Goal: Task Accomplishment & Management: Complete application form

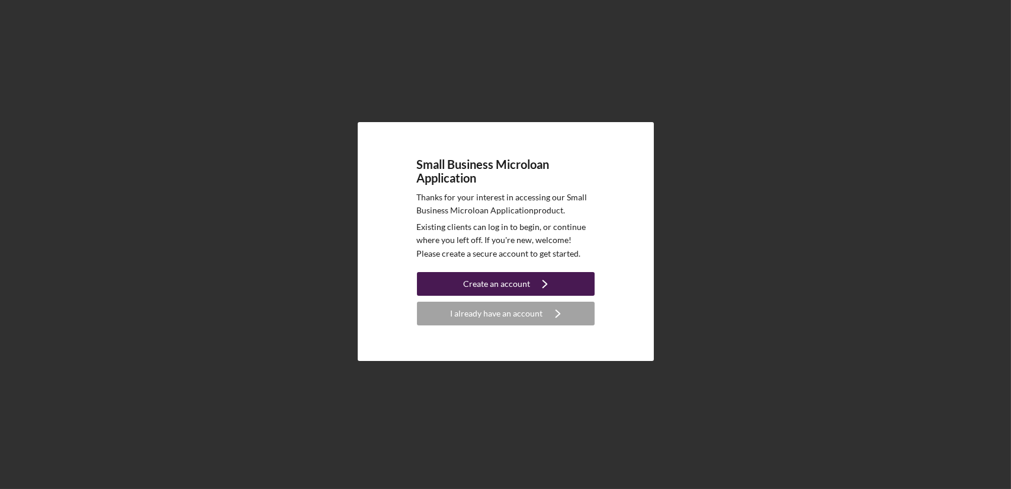
click at [532, 283] on icon "Icon/Navigate" at bounding box center [545, 284] width 30 height 30
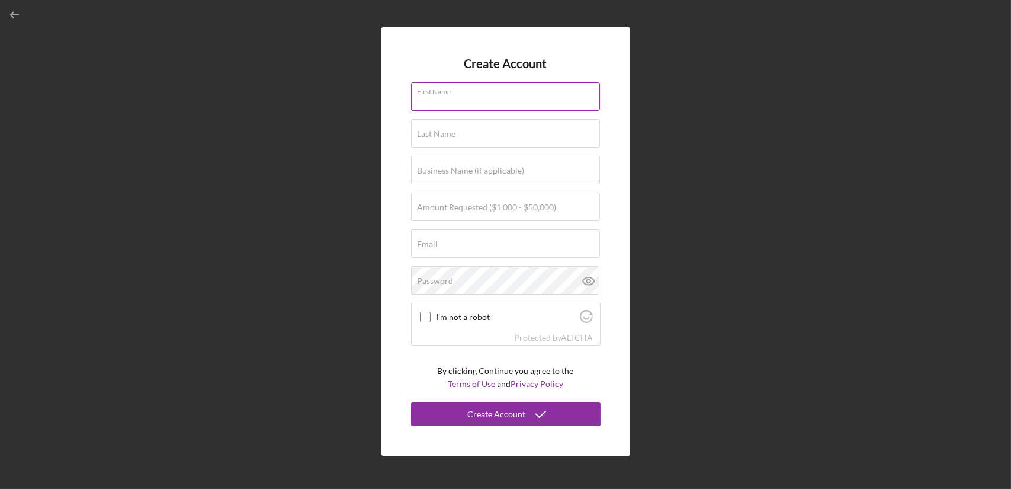
click at [512, 102] on input "First Name" at bounding box center [505, 96] width 189 height 28
type input "[PERSON_NAME]"
type input "BMC Bakes"
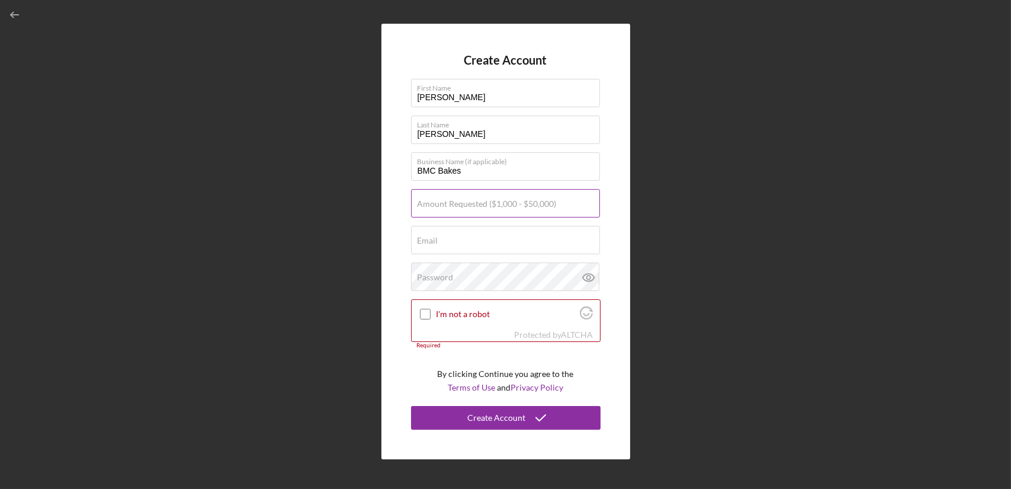
click at [494, 202] on label "Amount Requested ($1,000 - $50,000)" at bounding box center [487, 203] width 139 height 9
click at [494, 202] on input "Amount Requested ($1,000 - $50,000)" at bounding box center [505, 203] width 189 height 28
type input "$20,000"
click at [485, 235] on div "Email Required" at bounding box center [506, 241] width 190 height 30
type input "[EMAIL_ADDRESS][DOMAIN_NAME]"
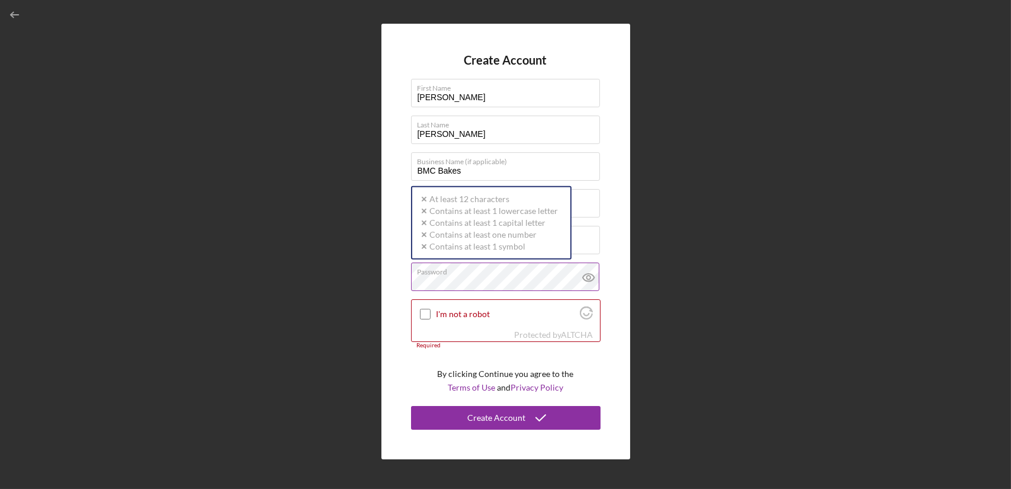
click at [503, 274] on div "Password Icon/icon-validation-no At least 12 characters Icon/icon-validation-no…" at bounding box center [506, 277] width 190 height 30
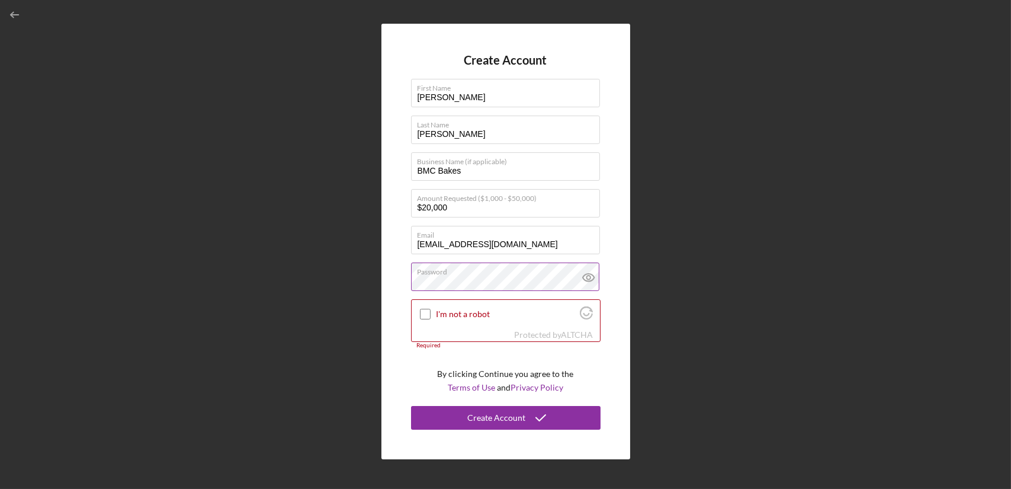
click at [586, 278] on icon at bounding box center [588, 277] width 4 height 4
click at [425, 318] on input "I'm not a robot" at bounding box center [425, 314] width 11 height 11
checkbox input "true"
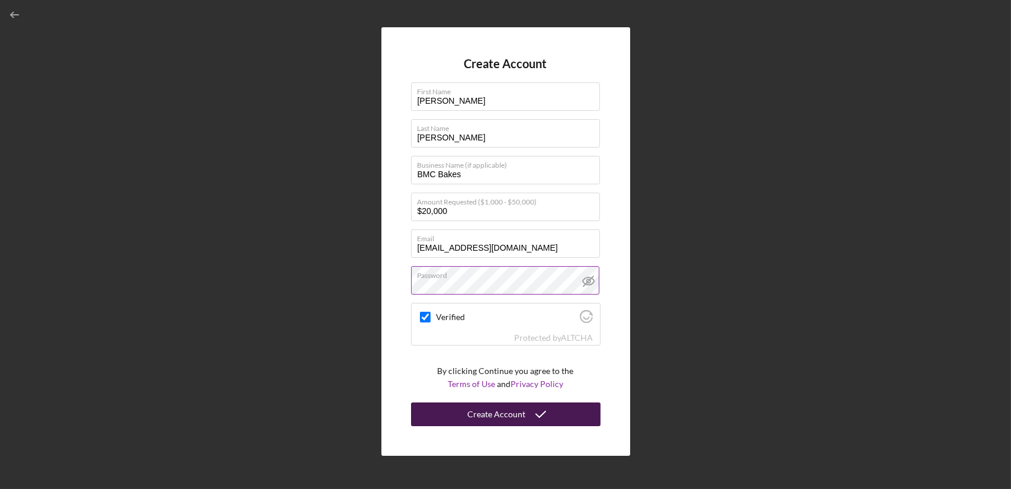
click at [480, 415] on div "Create Account" at bounding box center [497, 414] width 58 height 24
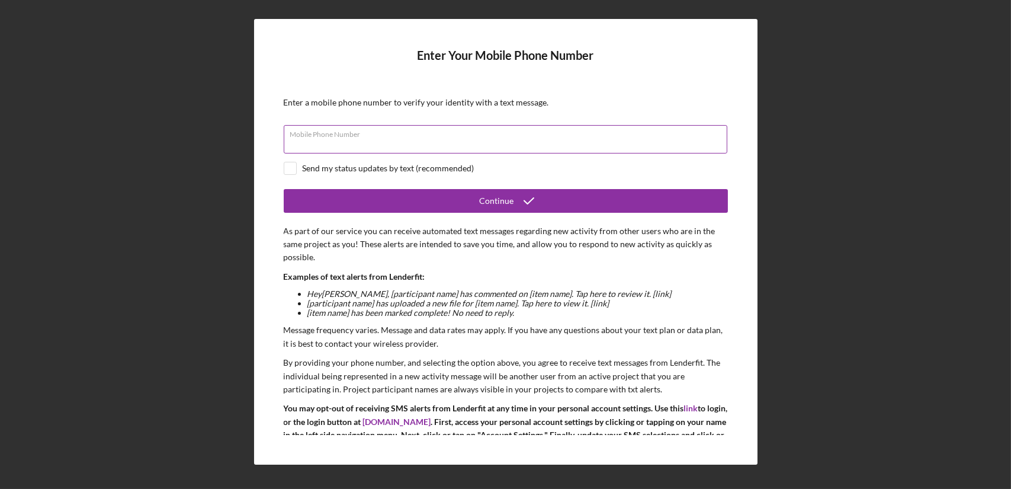
click at [659, 139] on input "Mobile Phone Number" at bounding box center [506, 139] width 444 height 28
type input "(1##) ###-####"
type input "[PHONE_NUMBER]"
click at [290, 167] on input "checkbox" at bounding box center [290, 168] width 12 height 12
checkbox input "true"
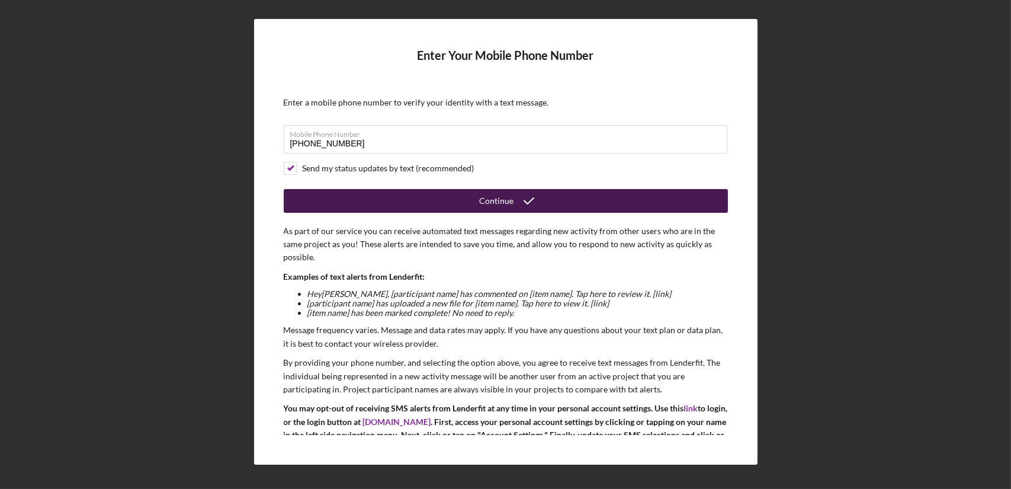
click at [374, 196] on button "Continue" at bounding box center [506, 201] width 444 height 24
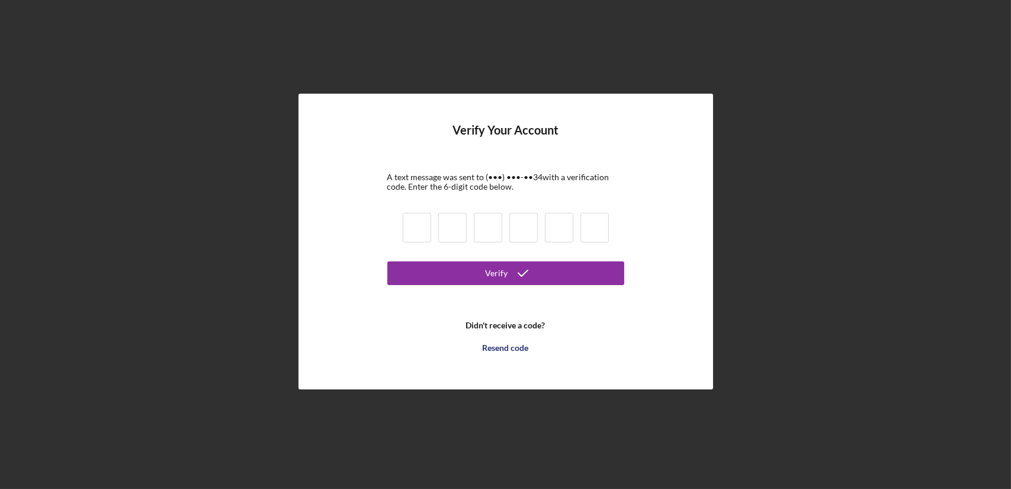
click at [422, 235] on input at bounding box center [417, 228] width 28 height 30
type input "4"
type input "6"
type input "4"
type input "6"
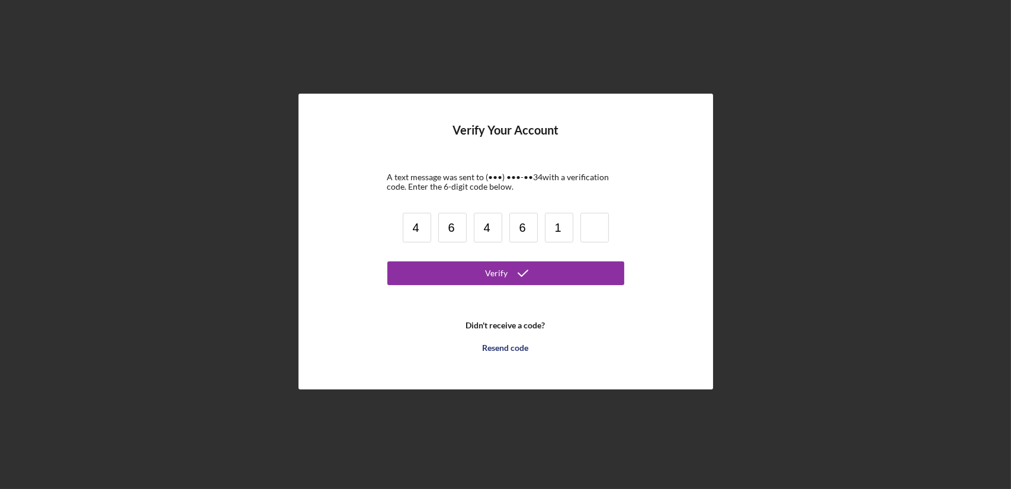
type input "1"
type input "2"
click at [387, 261] on button "Verify" at bounding box center [505, 273] width 237 height 24
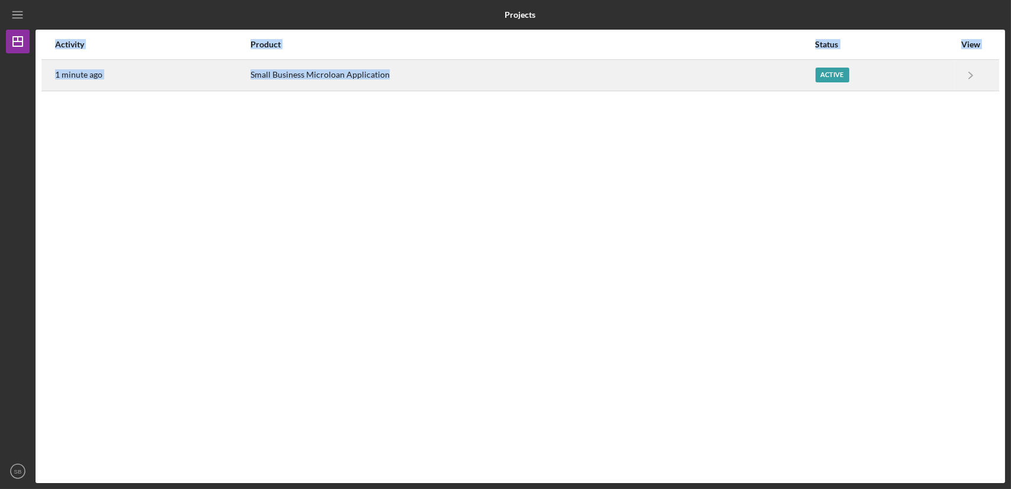
drag, startPoint x: 755, startPoint y: 100, endPoint x: 764, endPoint y: 78, distance: 23.3
click at [764, 78] on div "Activity Product Status View 1 minute ago Small Business Microloan Application …" at bounding box center [521, 256] width 970 height 453
click at [764, 78] on div "Small Business Microloan Application" at bounding box center [533, 75] width 564 height 30
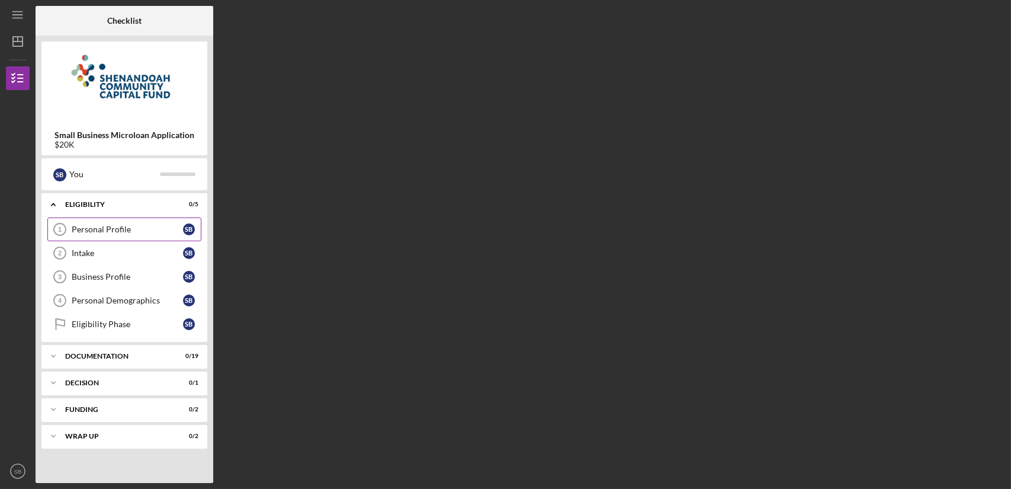
click at [146, 226] on div "Personal Profile" at bounding box center [127, 229] width 111 height 9
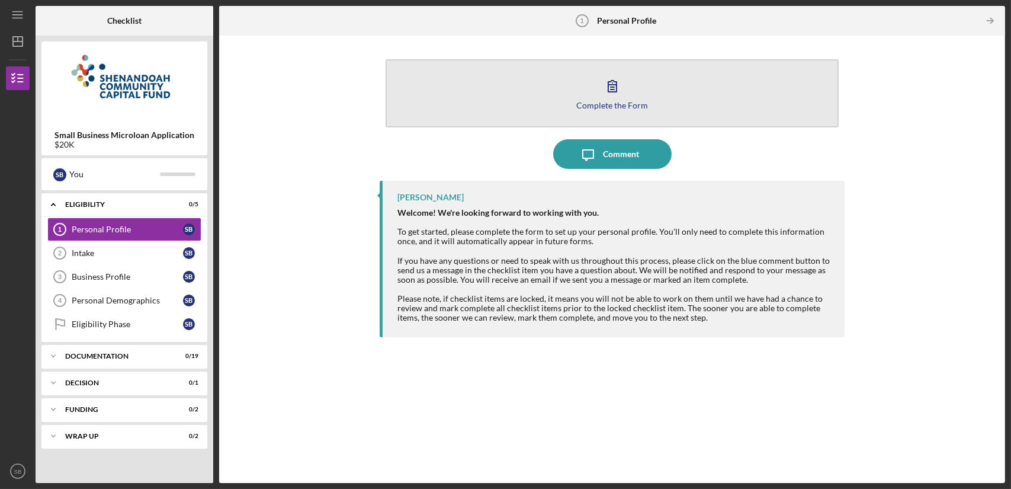
click at [586, 82] on button "Complete the Form Form" at bounding box center [612, 93] width 453 height 68
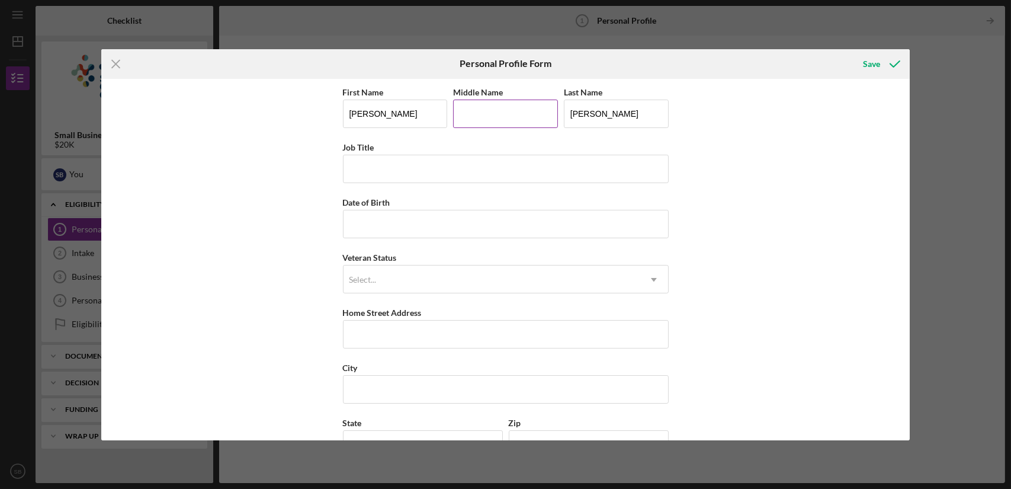
click at [477, 106] on input "Middle Name" at bounding box center [505, 114] width 105 height 28
type input "[PERSON_NAME]"
click at [480, 170] on input "Job Title" at bounding box center [506, 169] width 326 height 28
type input "owner of BMC Bakes"
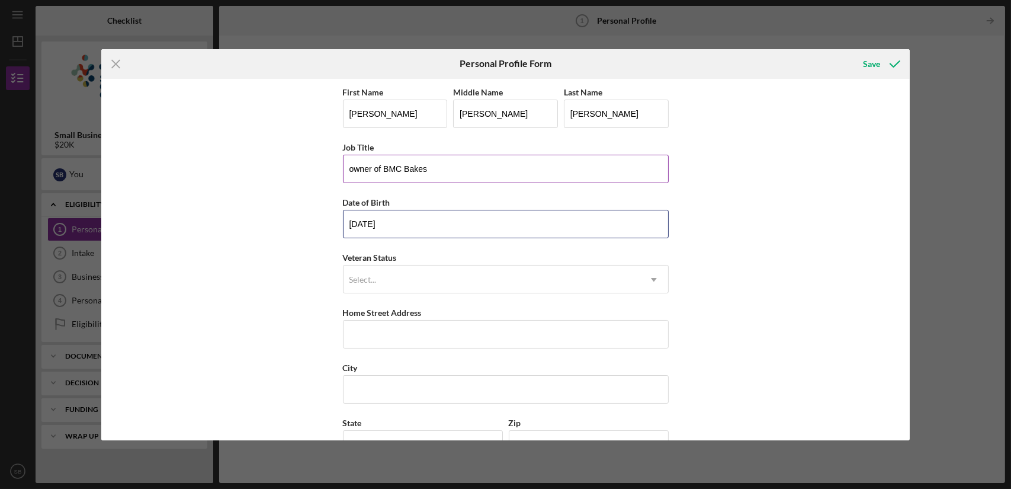
type input "[DATE]"
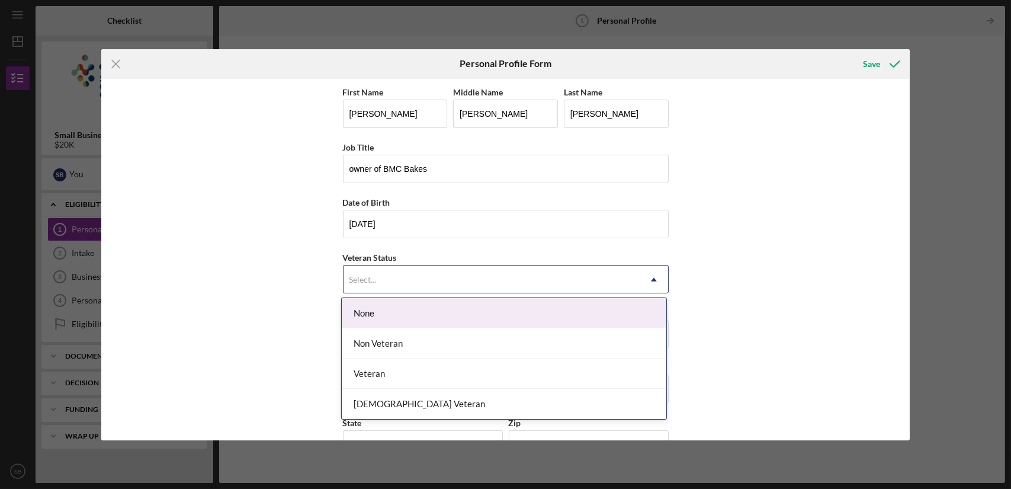
click at [472, 278] on div "Select..." at bounding box center [492, 279] width 296 height 27
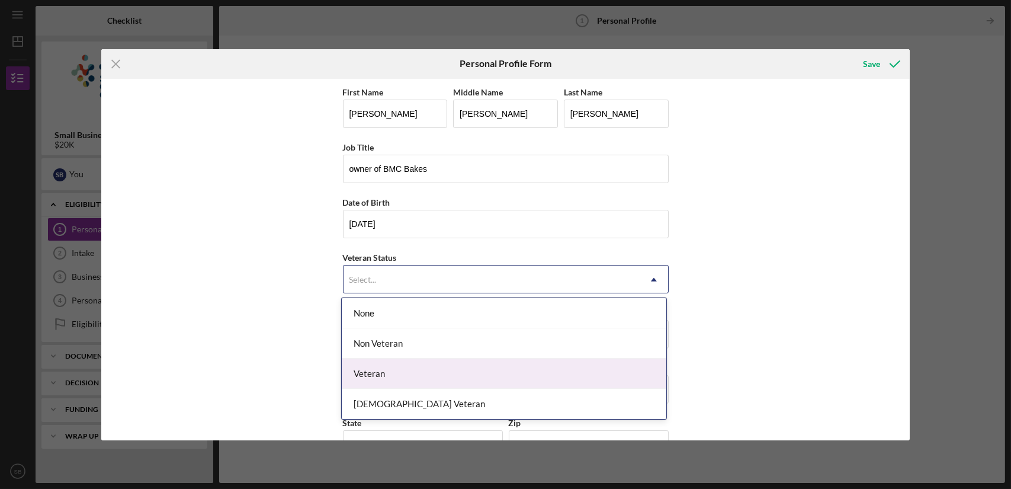
click at [431, 374] on div "Veteran" at bounding box center [504, 373] width 325 height 30
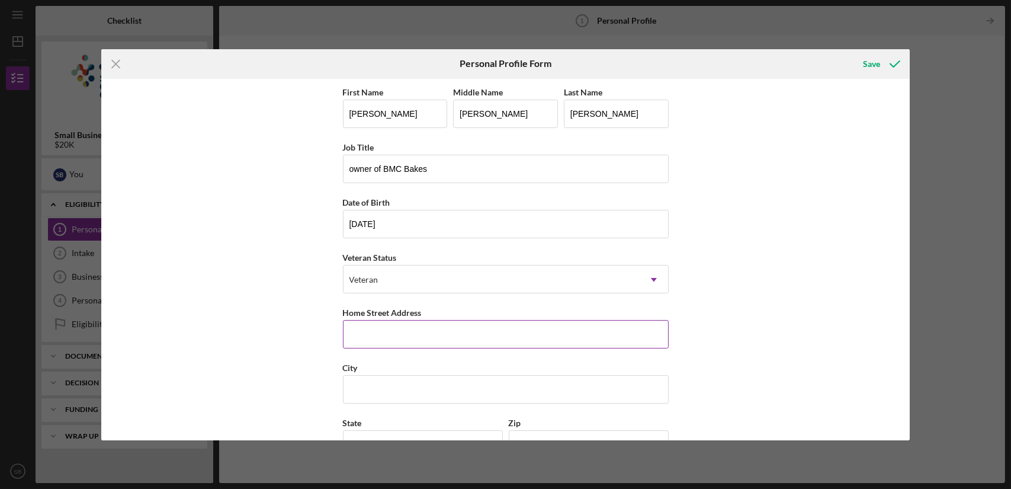
click at [434, 335] on input "Home Street Address" at bounding box center [506, 334] width 326 height 28
type input "[STREET_ADDRESS]"
click at [436, 380] on input "City" at bounding box center [506, 389] width 326 height 28
type input "[GEOGRAPHIC_DATA]"
type input "[US_STATE]"
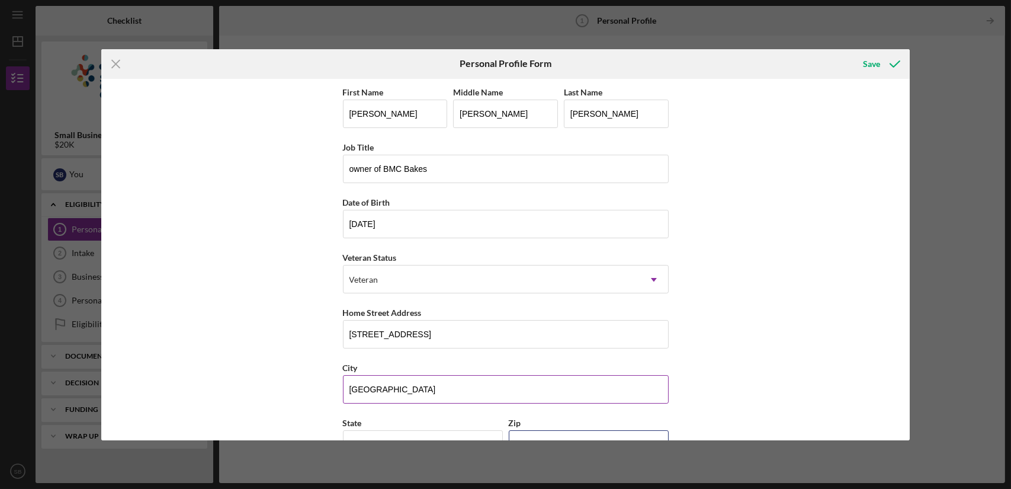
type input "22802"
type input "[GEOGRAPHIC_DATA]"
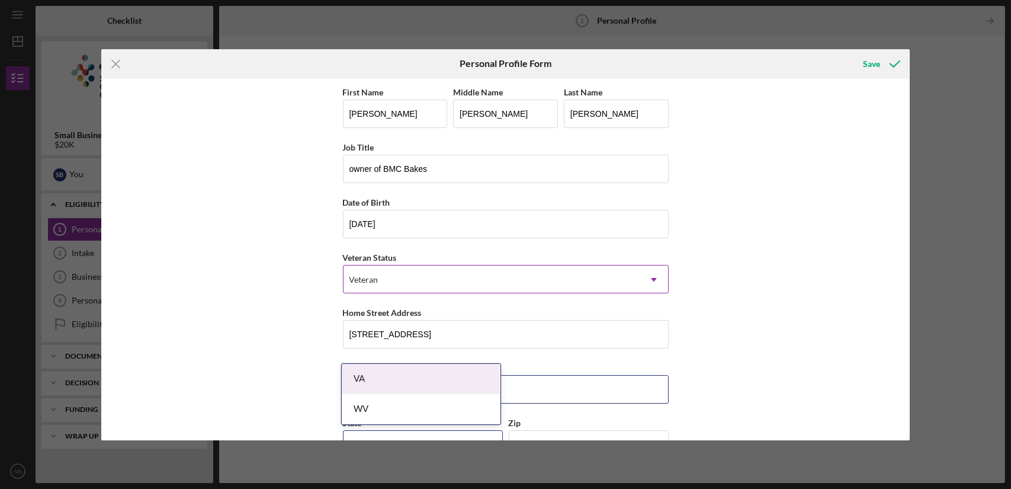
scroll to position [90, 0]
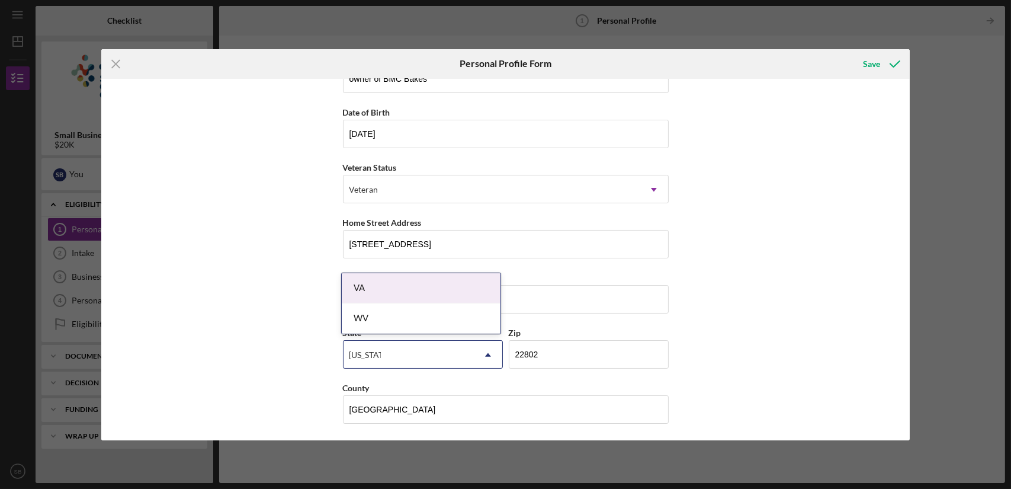
click at [467, 283] on div "VA" at bounding box center [421, 288] width 159 height 30
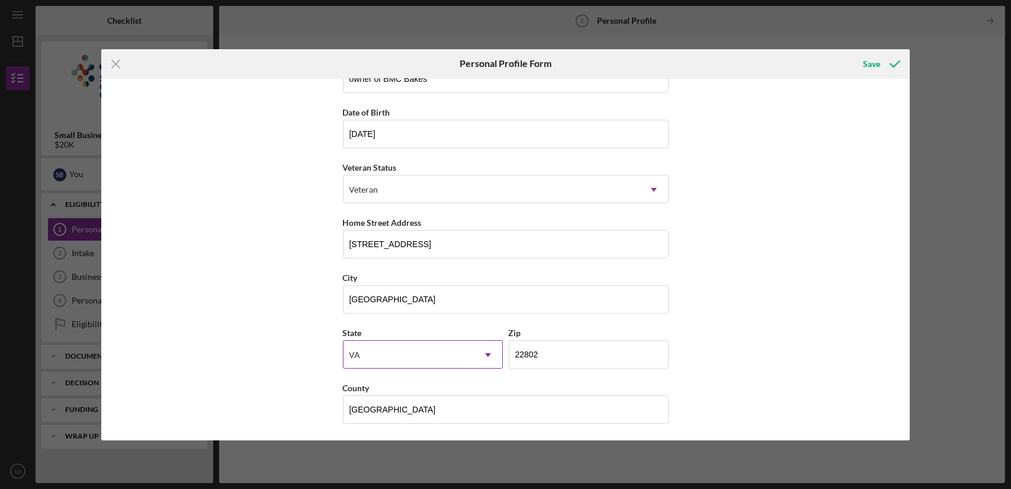
scroll to position [0, 0]
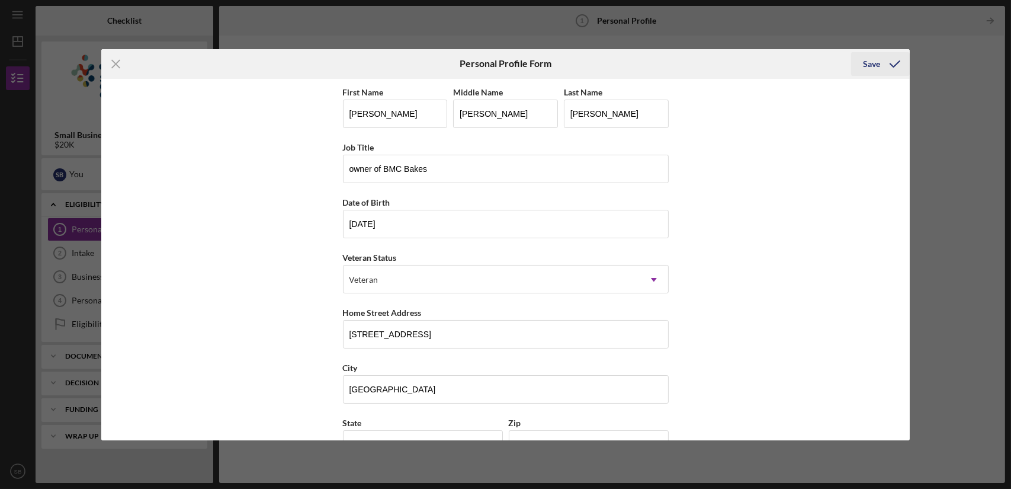
click at [876, 67] on div "Save" at bounding box center [871, 64] width 17 height 24
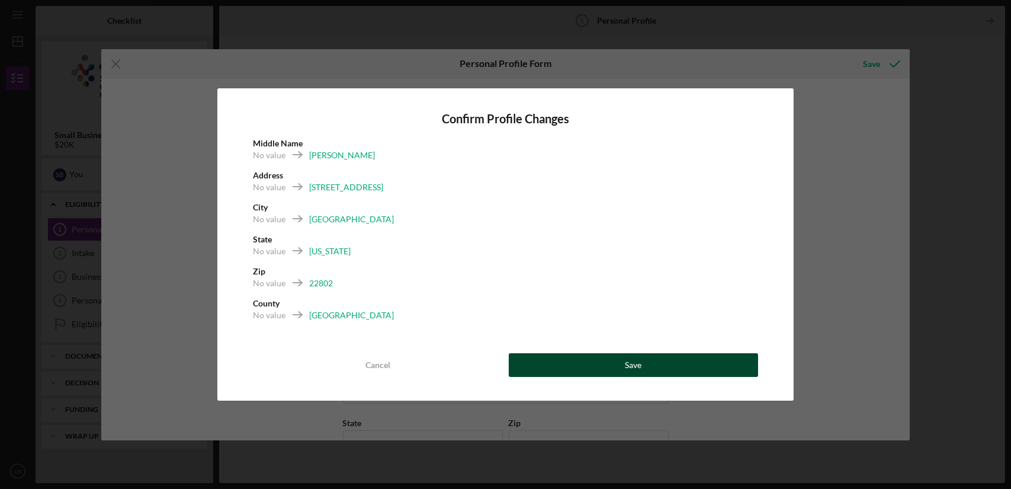
click at [570, 356] on button "Save" at bounding box center [634, 365] width 250 height 24
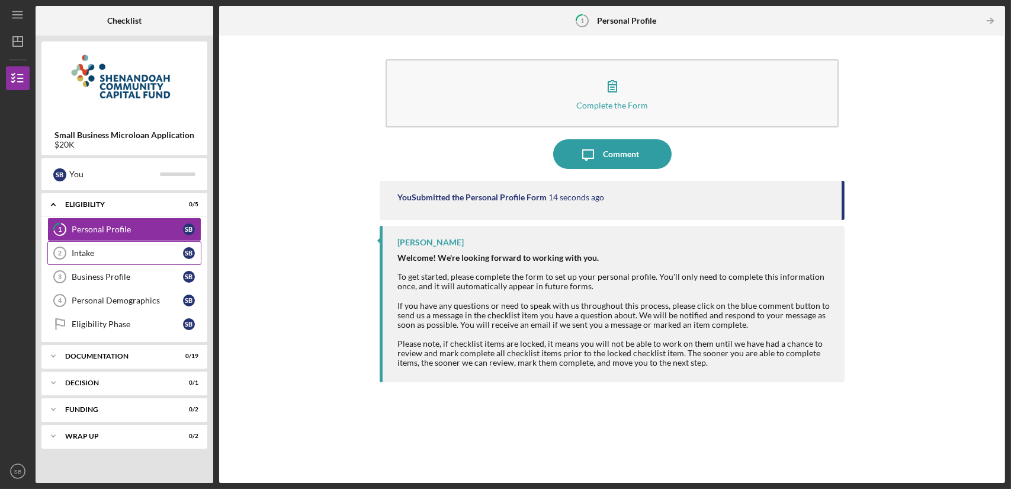
click at [150, 251] on div "Intake" at bounding box center [127, 252] width 111 height 9
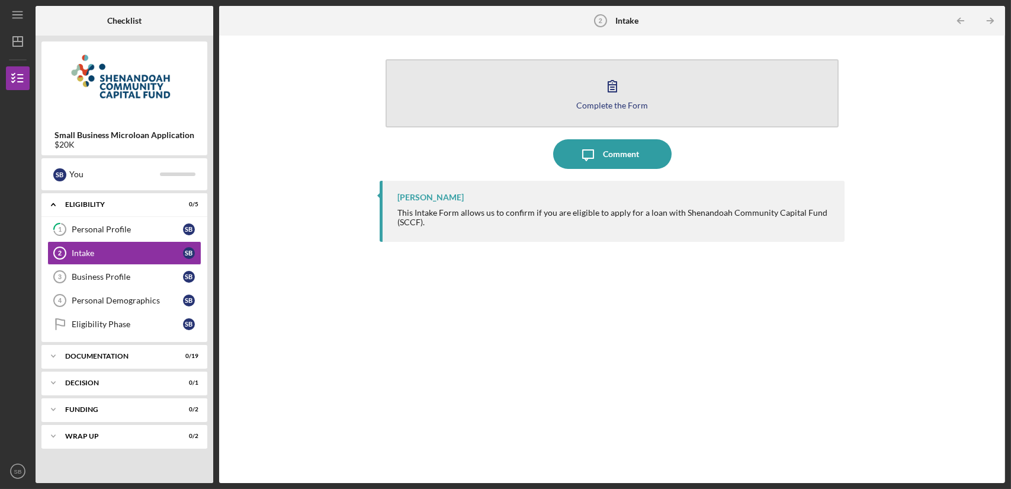
click at [556, 86] on button "Complete the Form Form" at bounding box center [612, 93] width 453 height 68
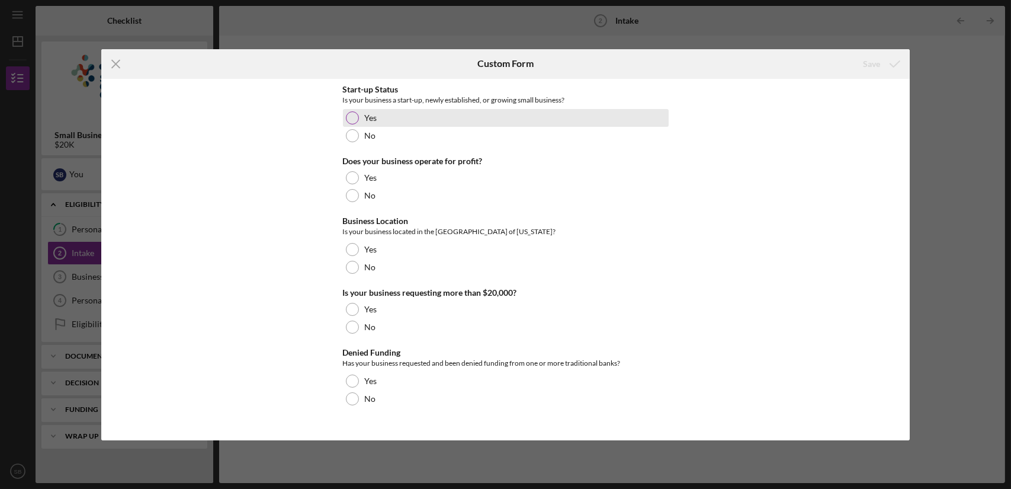
click at [381, 126] on div "Yes" at bounding box center [506, 118] width 326 height 18
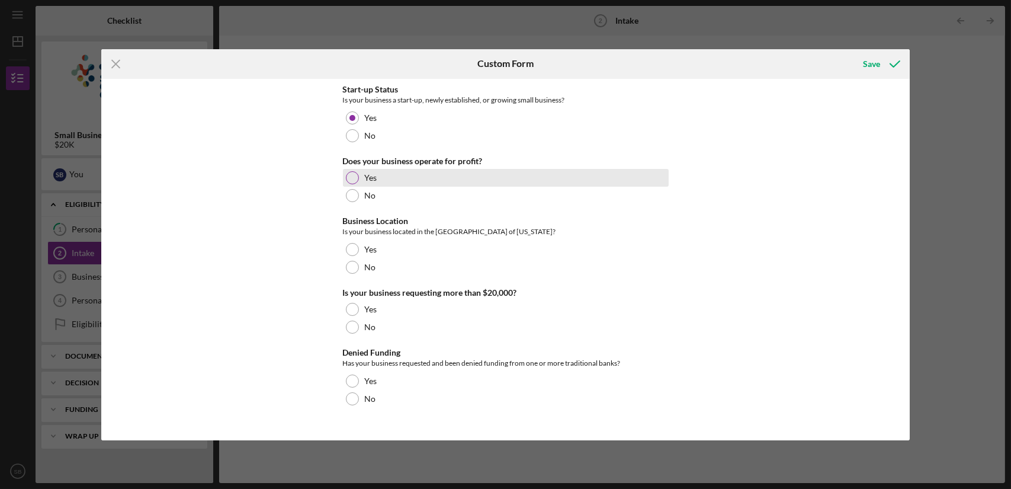
click at [374, 181] on label "Yes" at bounding box center [371, 177] width 12 height 9
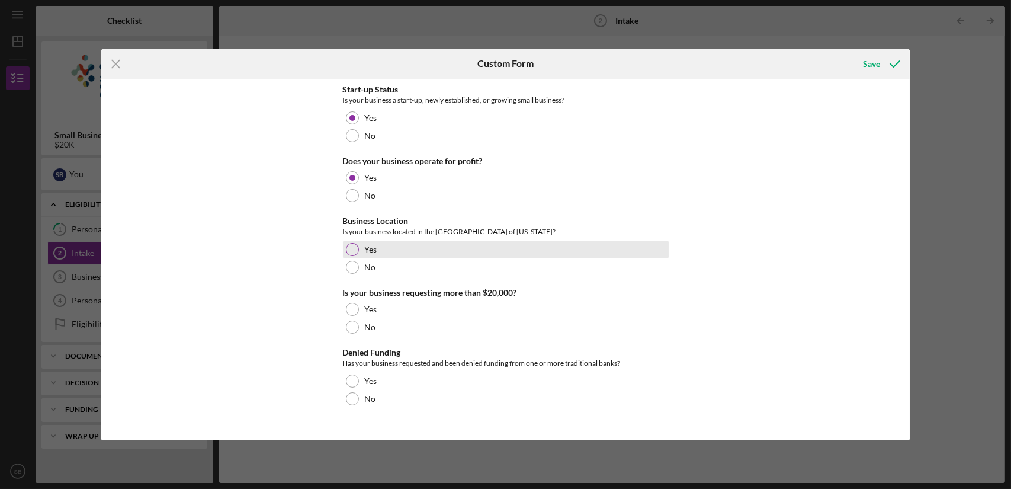
click at [396, 252] on div "Yes" at bounding box center [506, 250] width 326 height 18
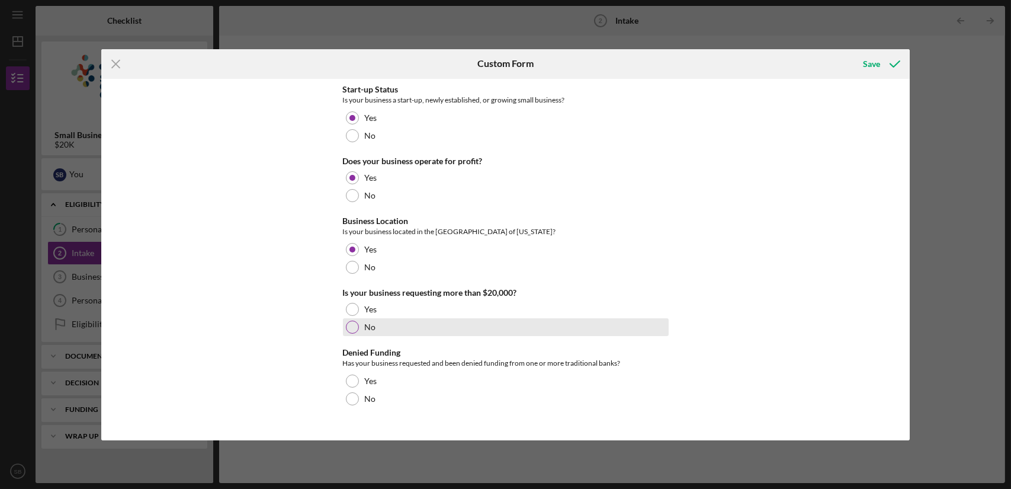
click at [386, 330] on div "No" at bounding box center [506, 327] width 326 height 18
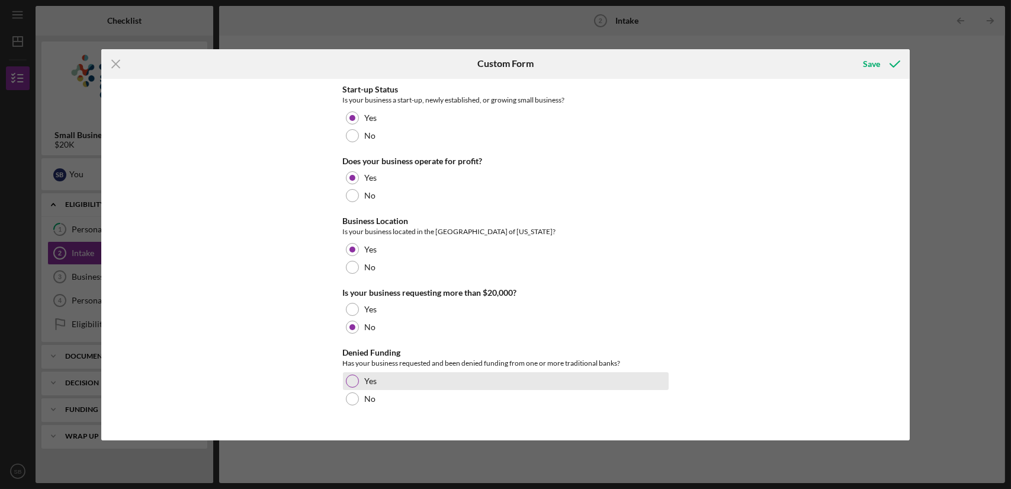
click at [406, 387] on div "Yes" at bounding box center [506, 381] width 326 height 18
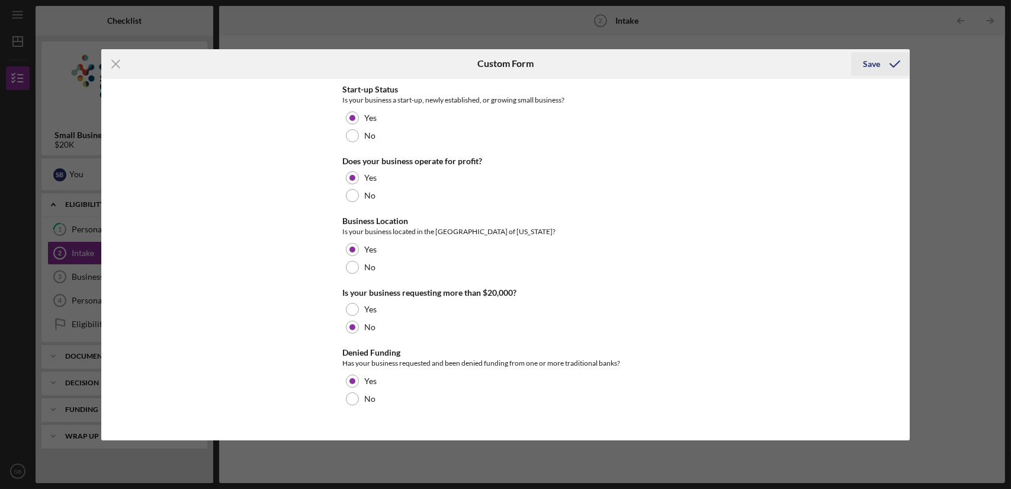
click at [877, 59] on div "Save" at bounding box center [871, 64] width 17 height 24
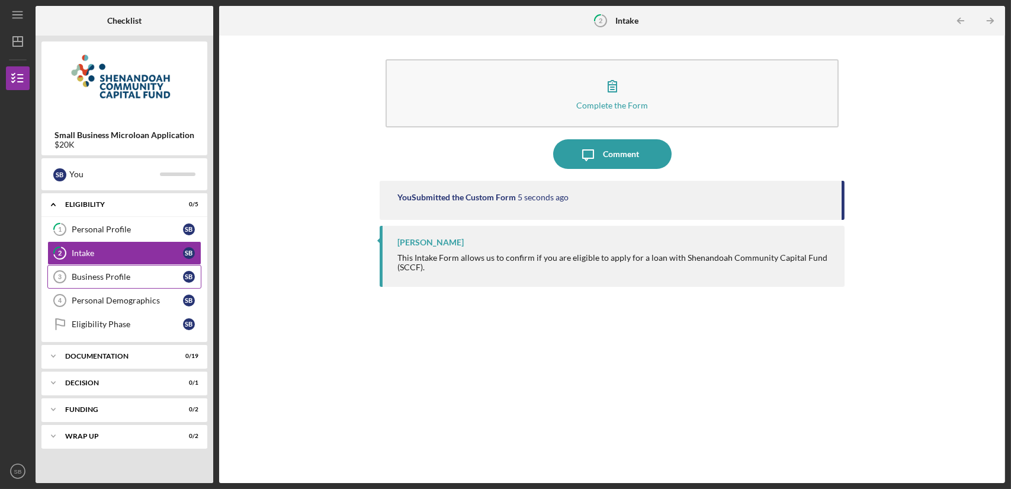
click at [161, 280] on div "Business Profile" at bounding box center [127, 276] width 111 height 9
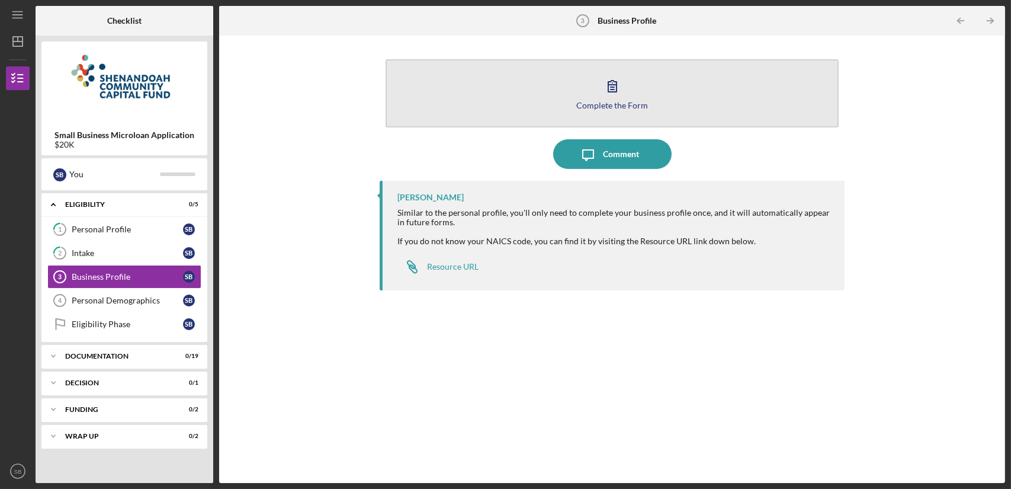
click at [608, 86] on icon "button" at bounding box center [612, 86] width 8 height 11
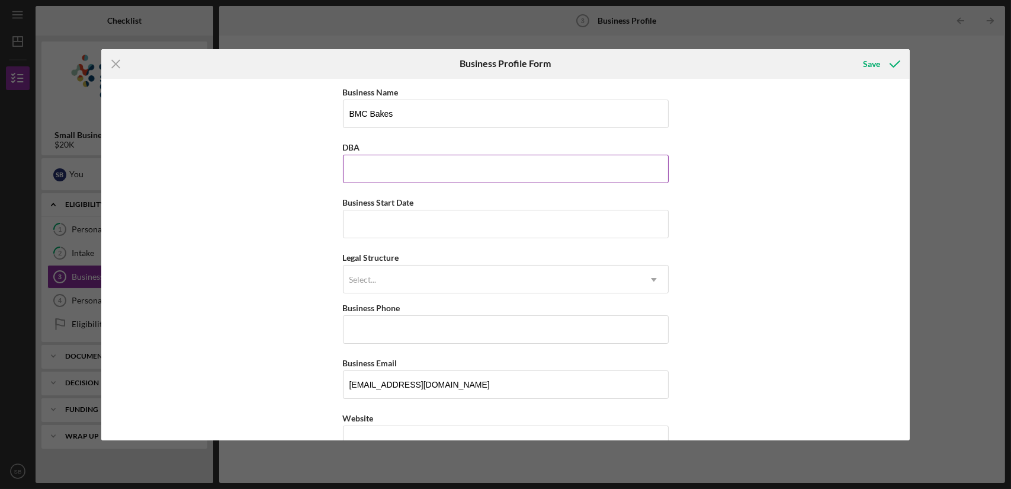
click at [515, 162] on input "DBA" at bounding box center [506, 169] width 326 height 28
type input "BMC Bakes"
type input "[STREET_ADDRESS]"
type input "[GEOGRAPHIC_DATA]"
type input "VA"
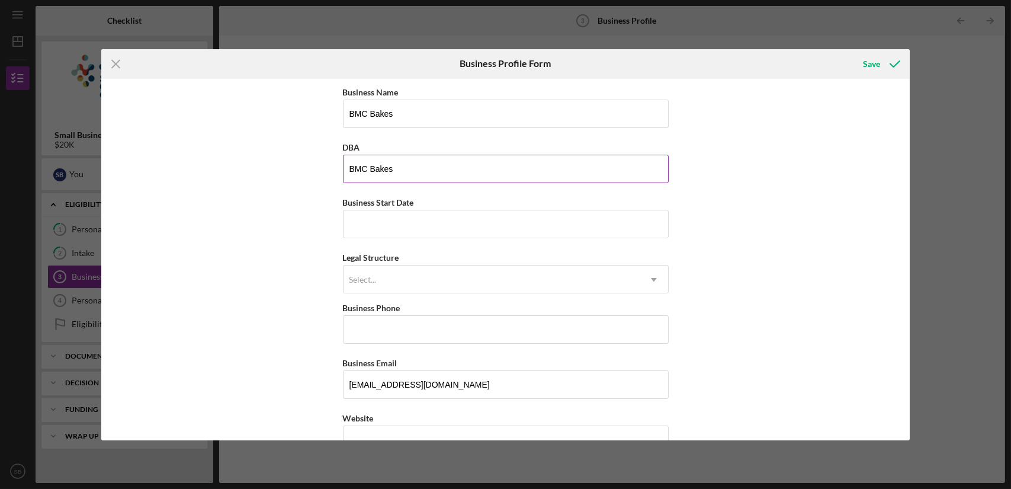
type input "22802"
type input "[GEOGRAPHIC_DATA]"
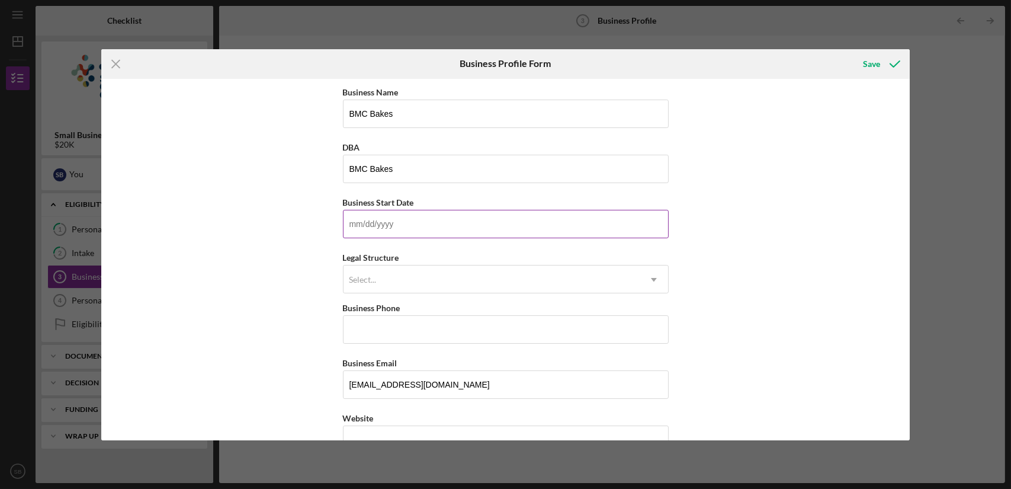
click at [458, 226] on input "Business Start Date" at bounding box center [506, 224] width 326 height 28
type input "[DATE]"
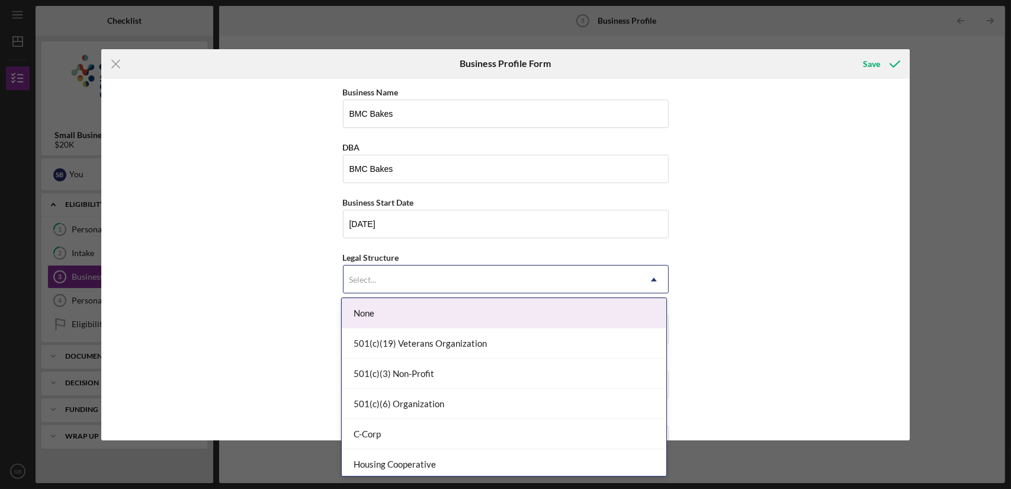
click at [451, 270] on div "Select..." at bounding box center [492, 279] width 296 height 27
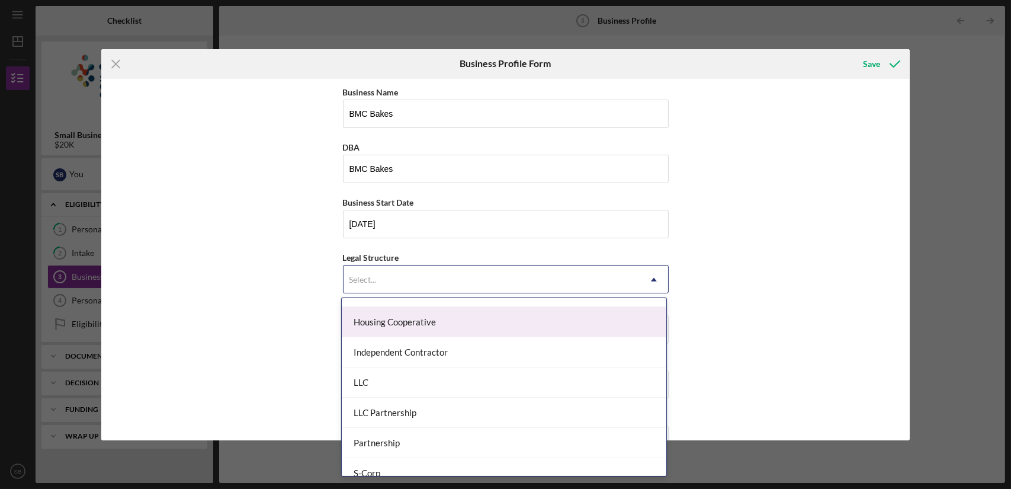
scroll to position [153, 0]
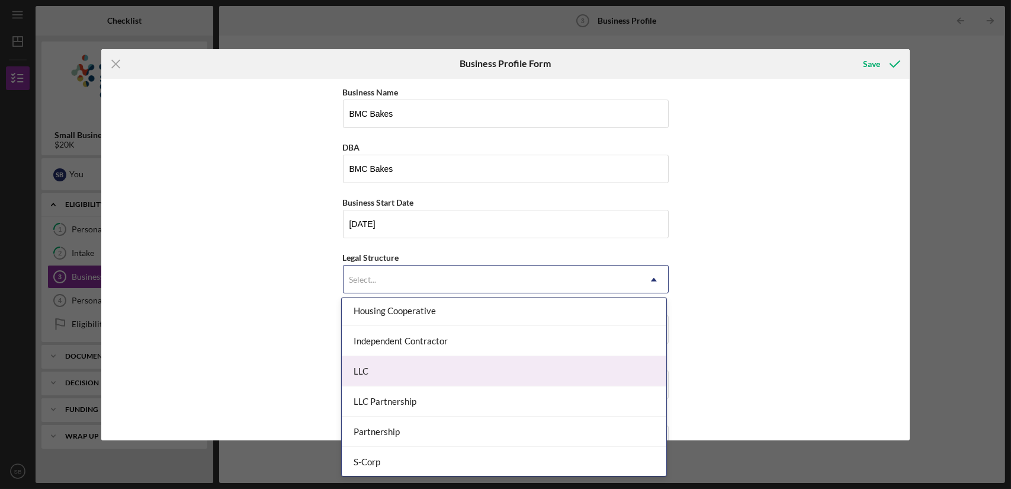
click at [511, 371] on div "LLC" at bounding box center [504, 371] width 325 height 30
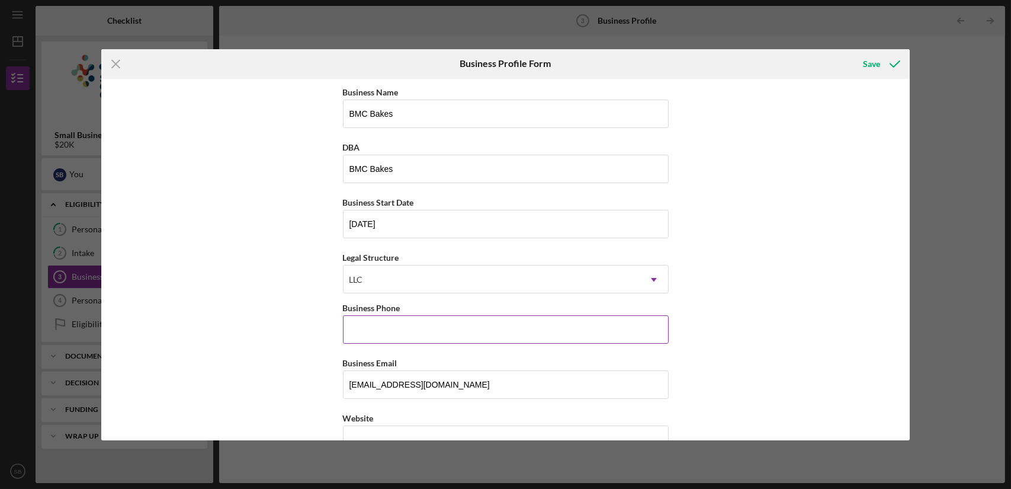
click at [465, 335] on input "Business Phone" at bounding box center [506, 329] width 326 height 28
type input "[PHONE_NUMBER]"
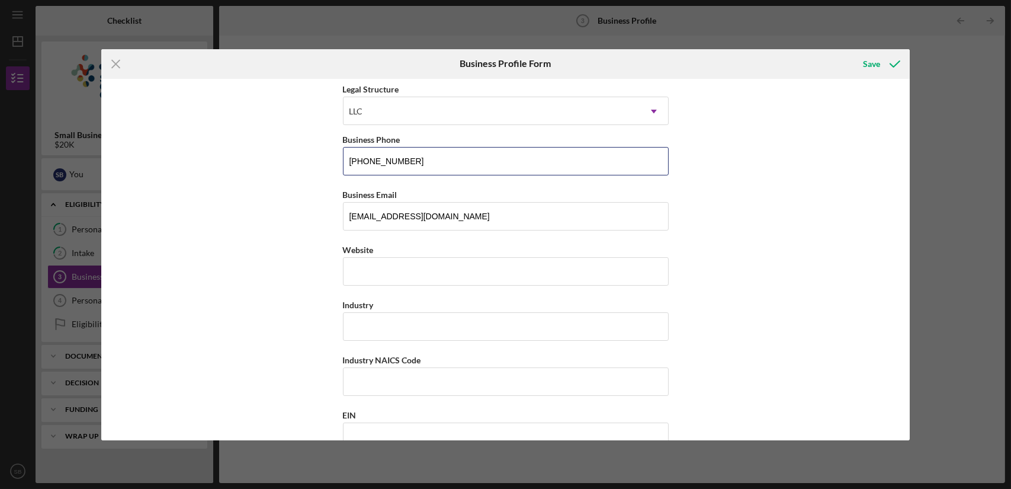
scroll to position [169, 0]
click at [481, 267] on input "Website" at bounding box center [506, 270] width 326 height 28
type input "[DOMAIN_NAME]"
click at [470, 323] on input "Industry" at bounding box center [506, 325] width 326 height 28
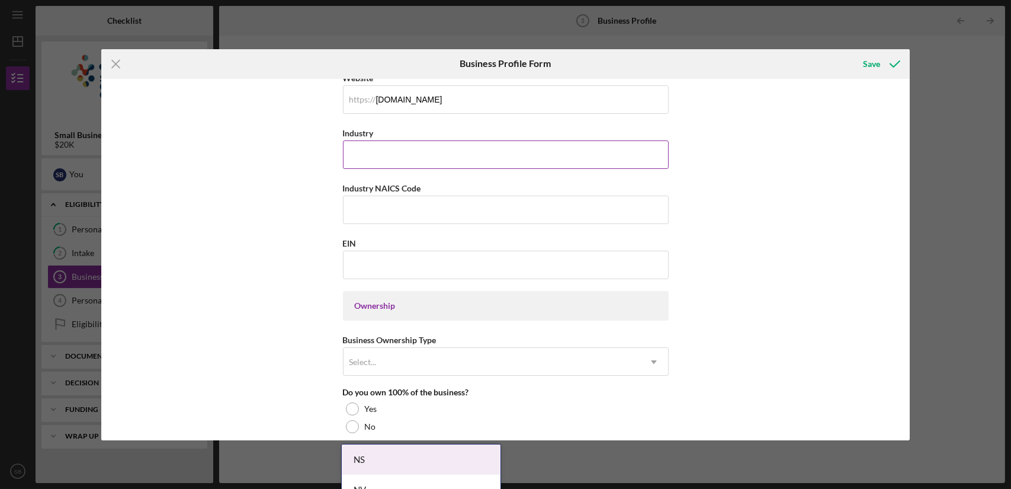
scroll to position [341, 0]
click at [468, 267] on input "EIN" at bounding box center [506, 264] width 326 height 28
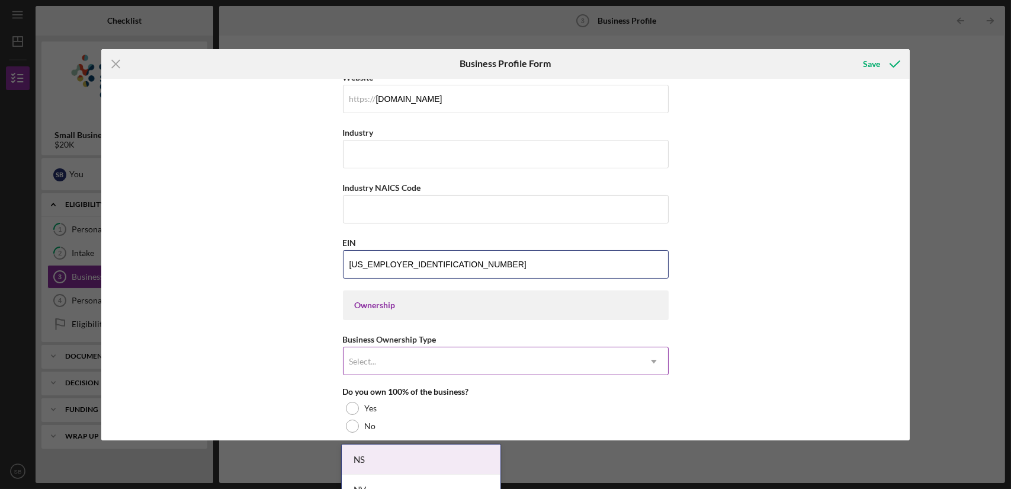
type input "[US_EMPLOYER_IDENTIFICATION_NUMBER]"
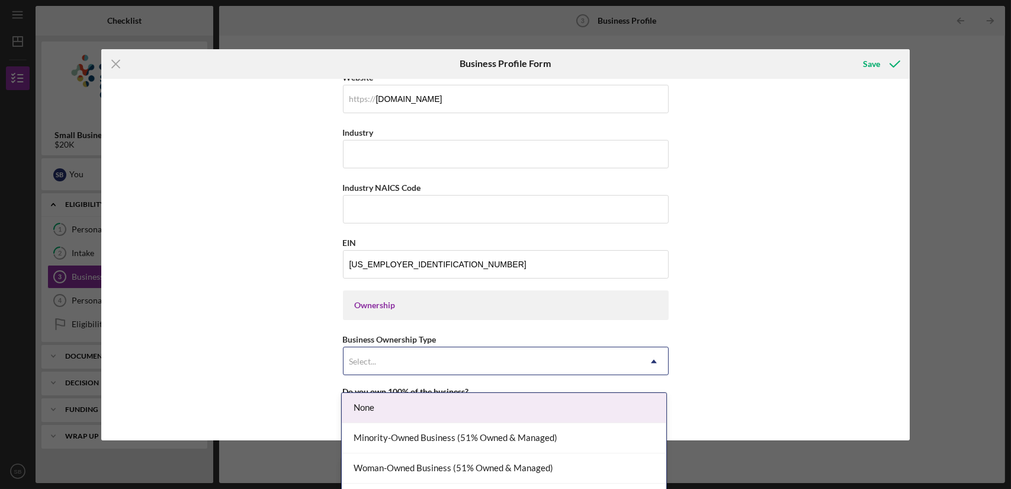
scroll to position [16, 0]
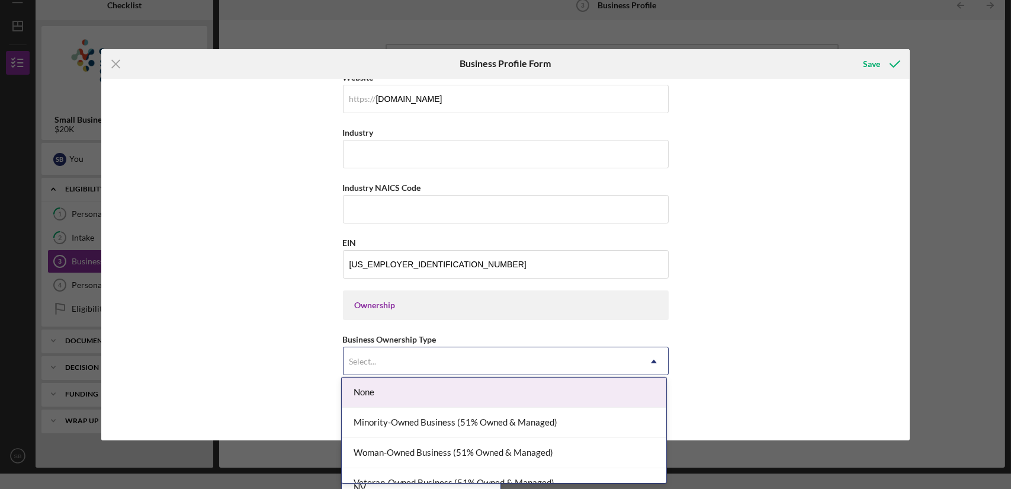
click at [444, 363] on div "Select..." at bounding box center [492, 361] width 296 height 27
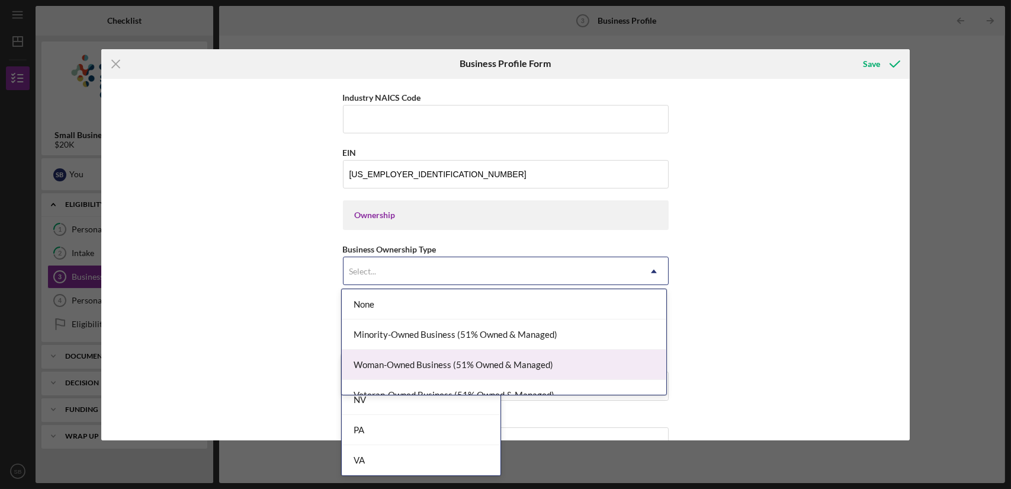
scroll to position [15, 0]
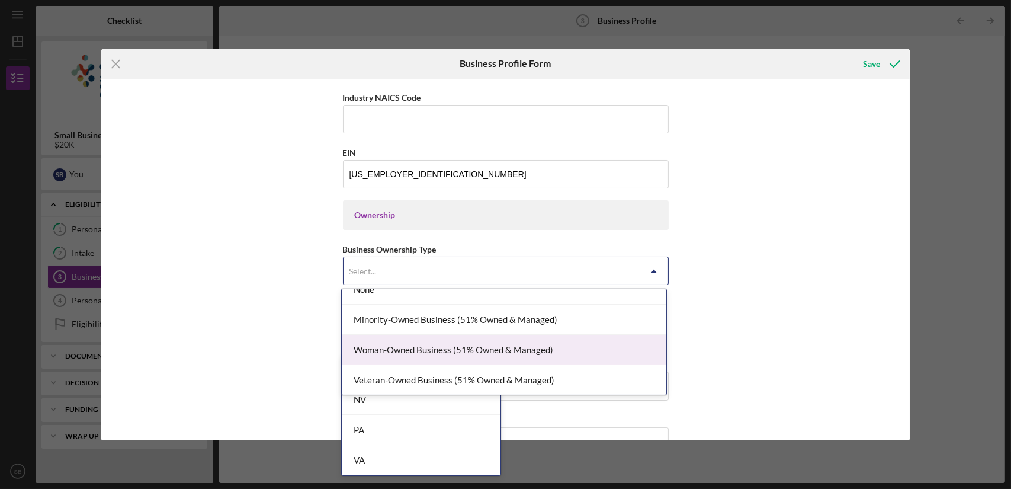
click at [559, 346] on div "Woman-Owned Business (51% Owned & Managed)" at bounding box center [504, 350] width 325 height 30
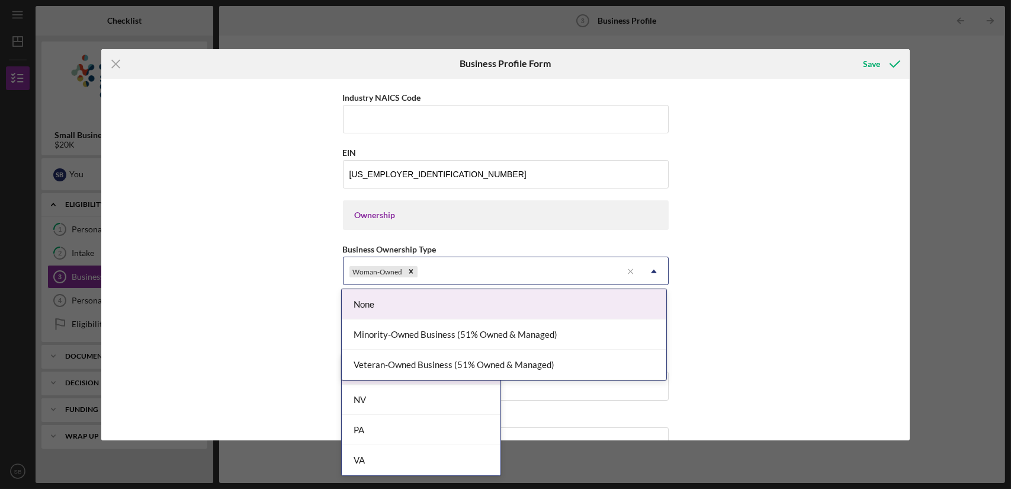
click at [640, 266] on icon "Icon/Dropdown Arrow" at bounding box center [654, 271] width 28 height 28
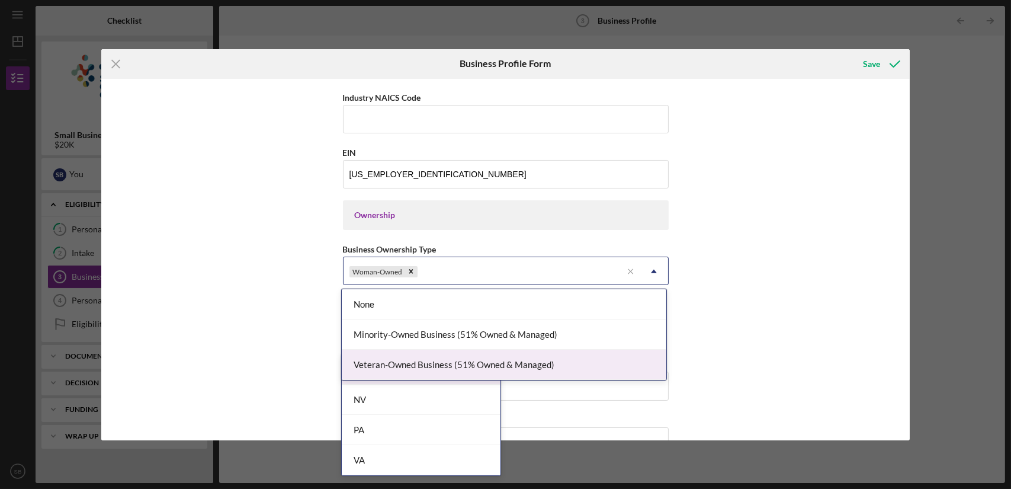
click at [581, 355] on div "Veteran-Owned Business (51% Owned & Managed)" at bounding box center [504, 364] width 325 height 30
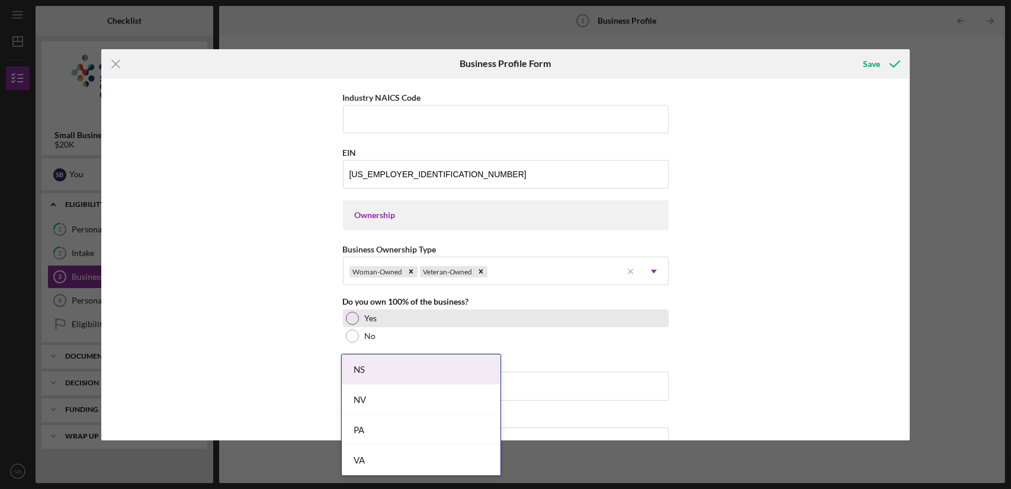
click at [355, 316] on div at bounding box center [352, 318] width 13 height 13
click at [589, 348] on div "Business Name BMC Bakes DBA BMC Bakes Business Start Date [DATE] Legal Structur…" at bounding box center [506, 254] width 326 height 1200
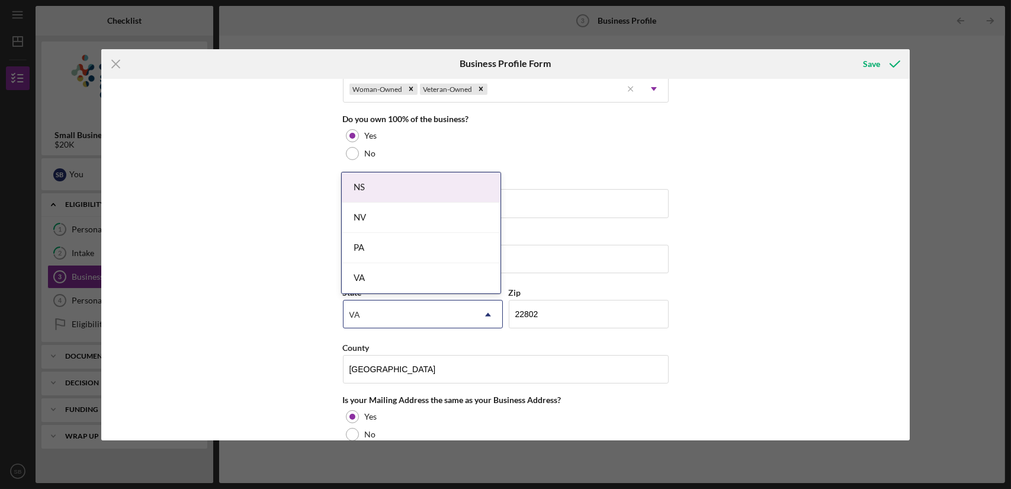
scroll to position [613, 0]
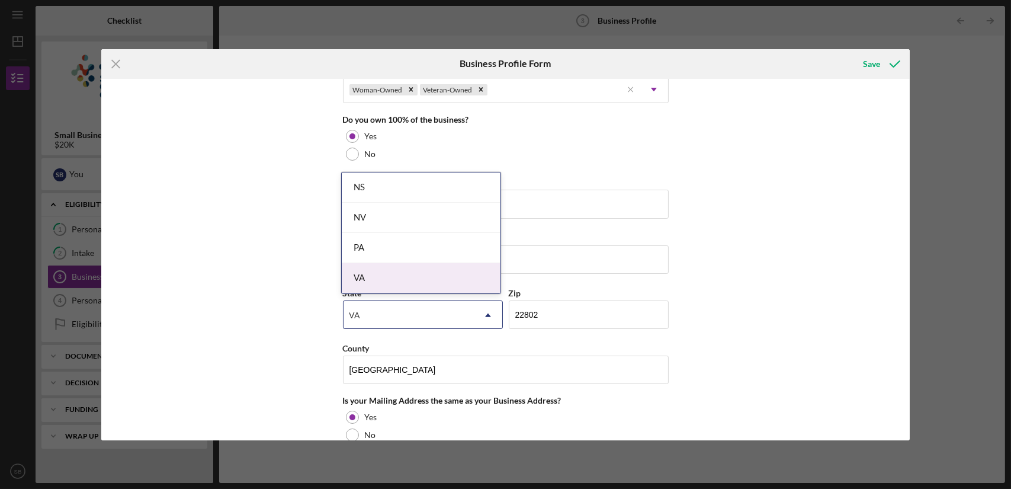
click at [463, 285] on div "VA" at bounding box center [421, 278] width 159 height 30
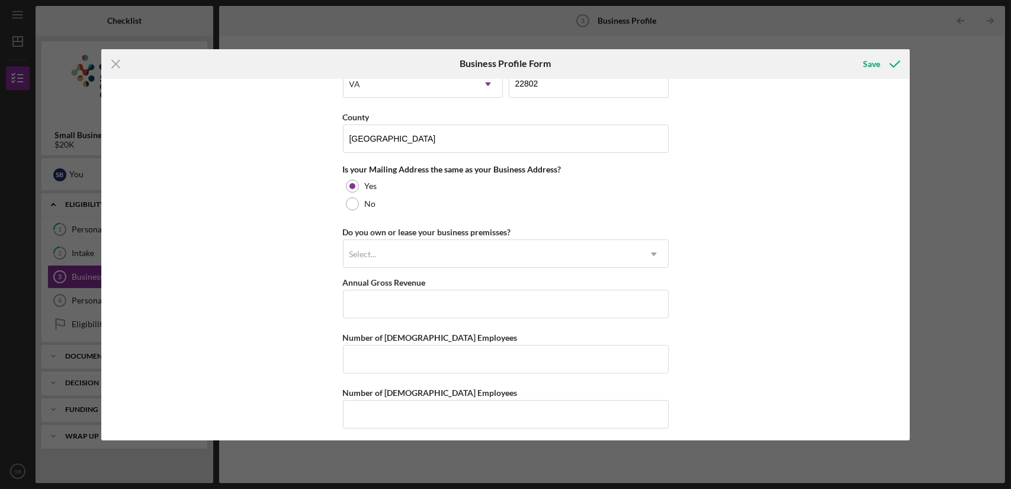
scroll to position [848, 0]
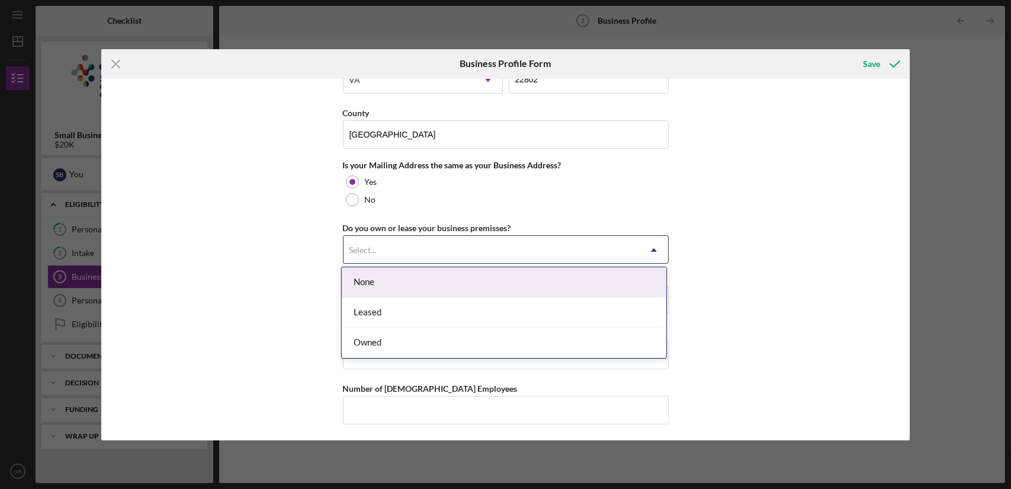
click at [467, 246] on div "Select..." at bounding box center [492, 249] width 296 height 27
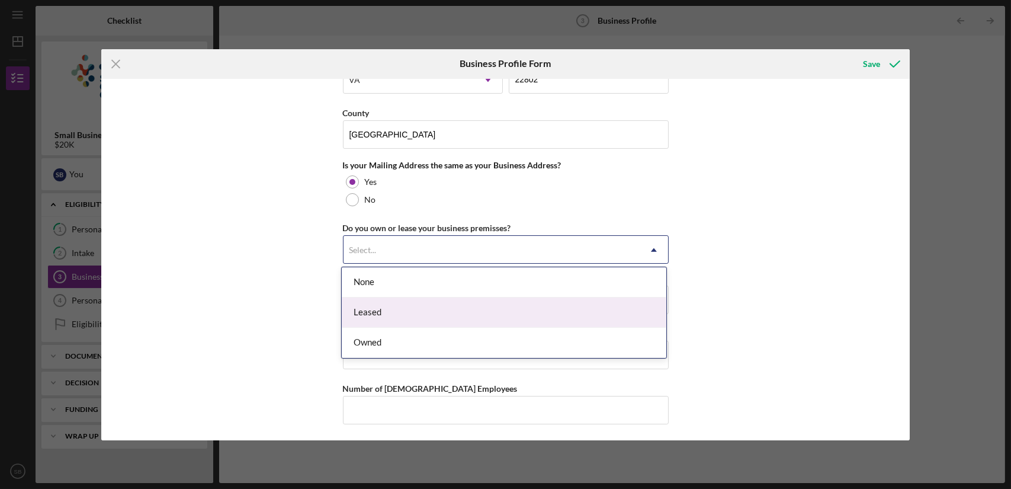
click at [441, 322] on div "Leased" at bounding box center [504, 312] width 325 height 30
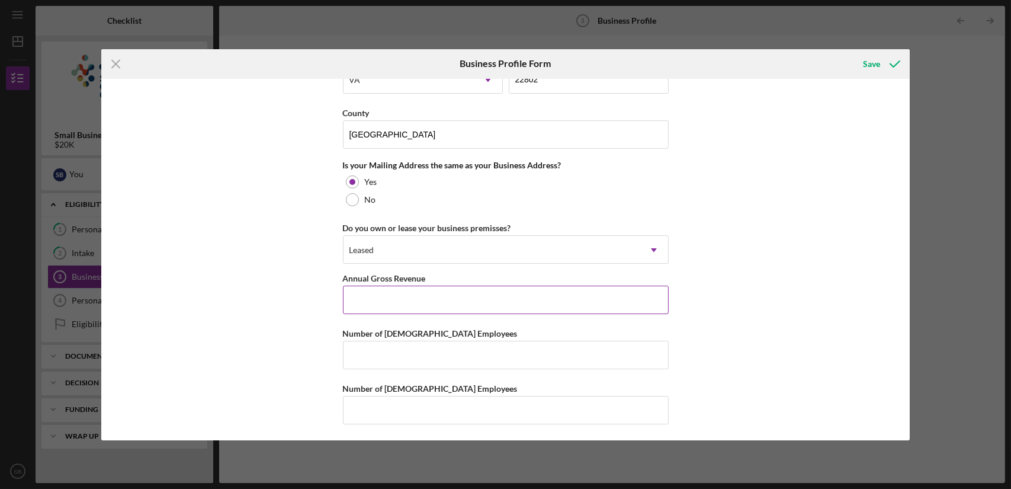
click at [445, 297] on input "Annual Gross Revenue" at bounding box center [506, 300] width 326 height 28
type input "$135,000"
click at [436, 341] on input "Number of [DEMOGRAPHIC_DATA] Employees" at bounding box center [506, 355] width 326 height 28
type input "1"
click at [431, 401] on input "Number of [DEMOGRAPHIC_DATA] Employees" at bounding box center [506, 410] width 326 height 28
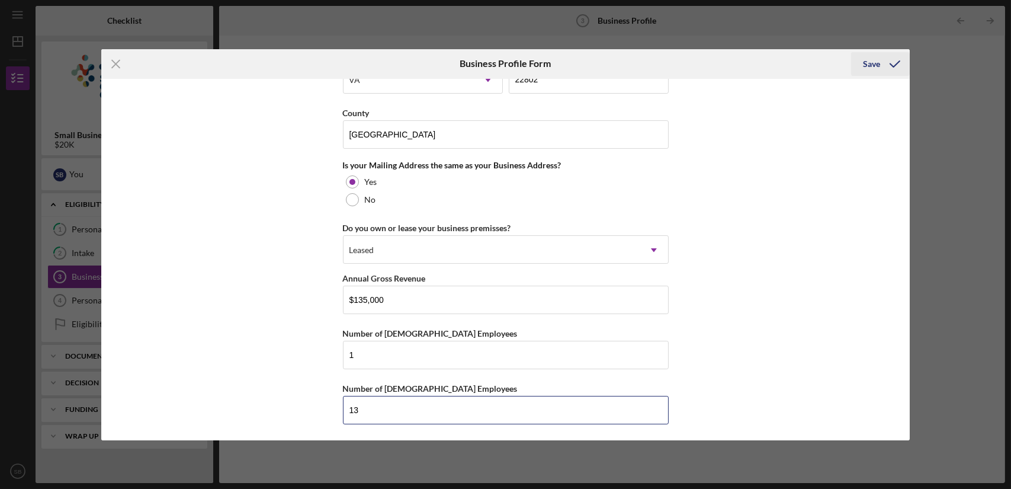
type input "13"
click at [873, 64] on div "Save" at bounding box center [871, 64] width 17 height 24
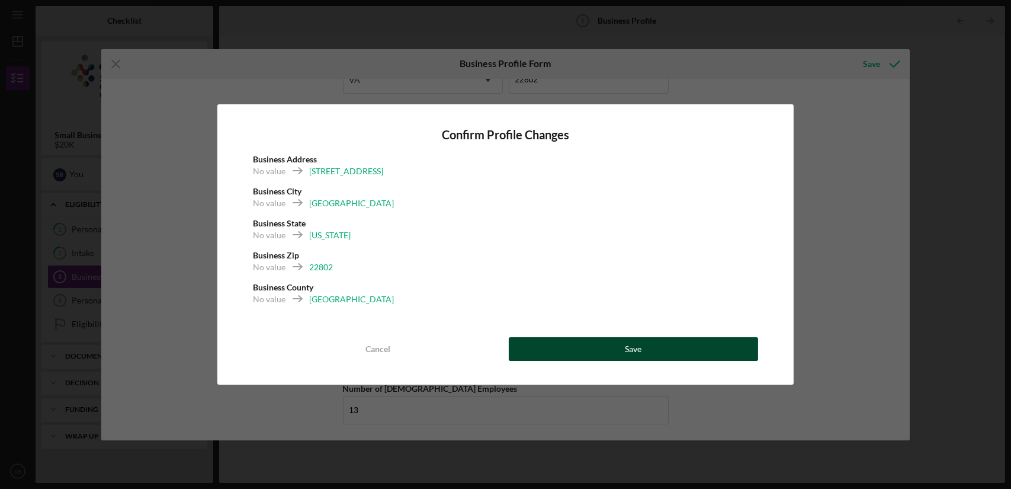
click at [665, 346] on button "Save" at bounding box center [634, 349] width 250 height 24
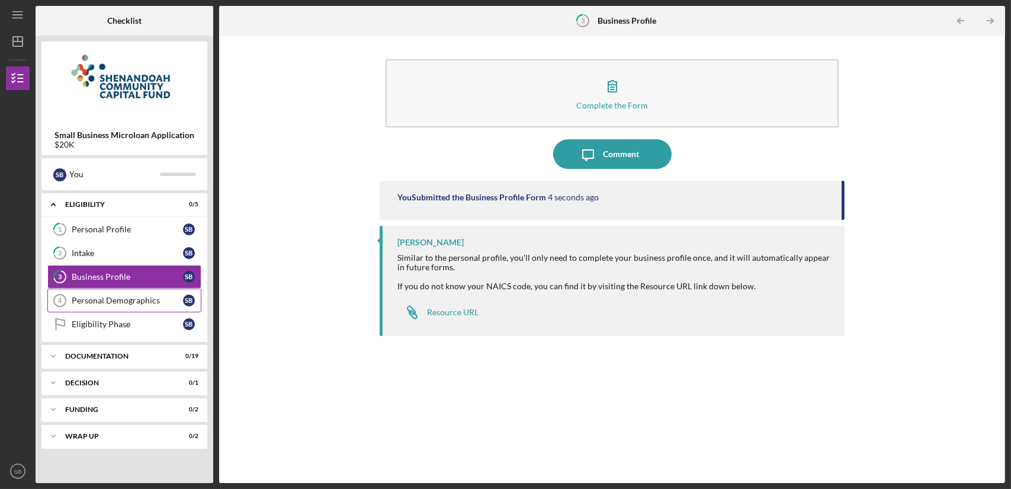
click at [136, 303] on div "Personal Demographics" at bounding box center [127, 300] width 111 height 9
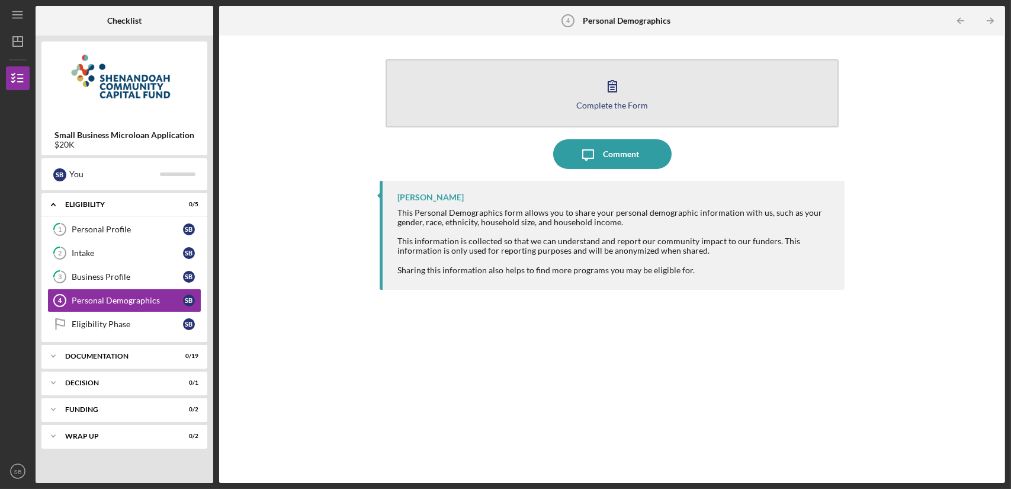
click at [720, 88] on button "Complete the Form Form" at bounding box center [612, 93] width 453 height 68
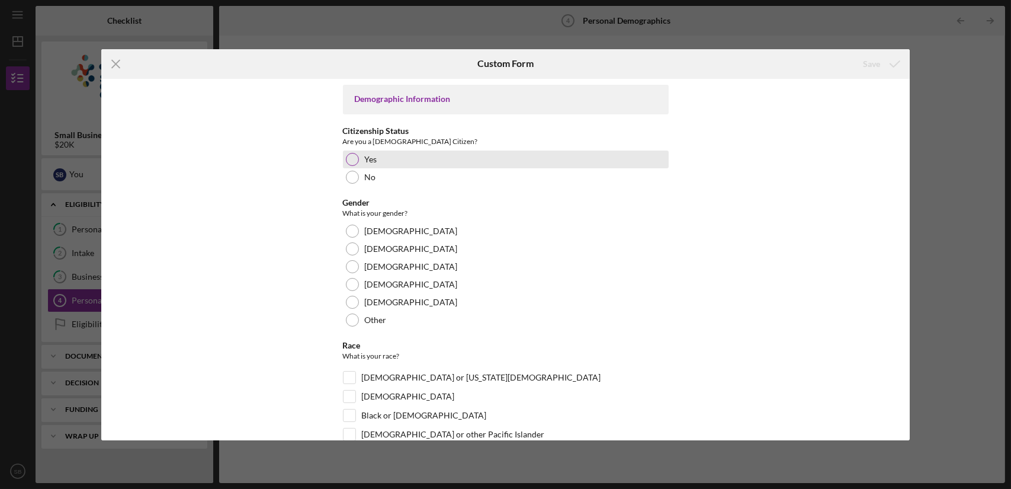
click at [406, 158] on div "Yes" at bounding box center [506, 159] width 326 height 18
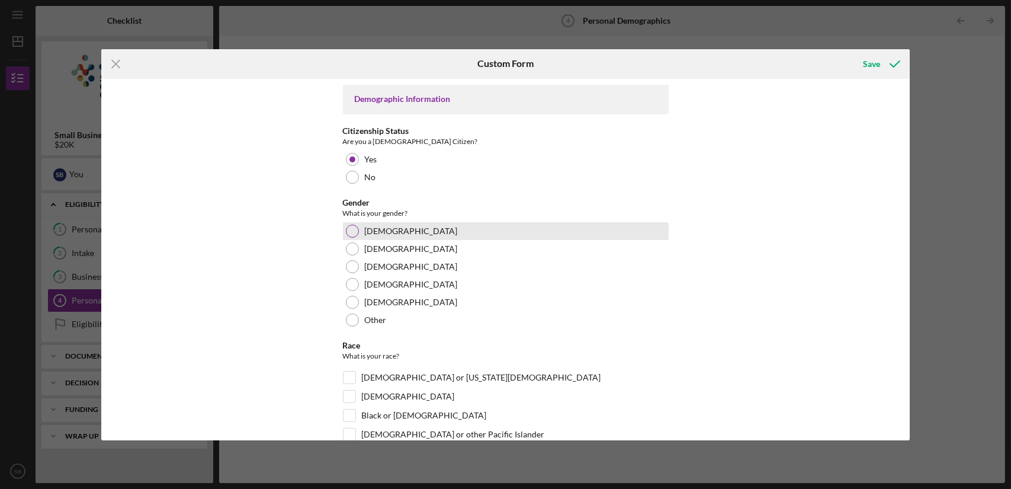
click at [373, 229] on label "[DEMOGRAPHIC_DATA]" at bounding box center [411, 230] width 93 height 9
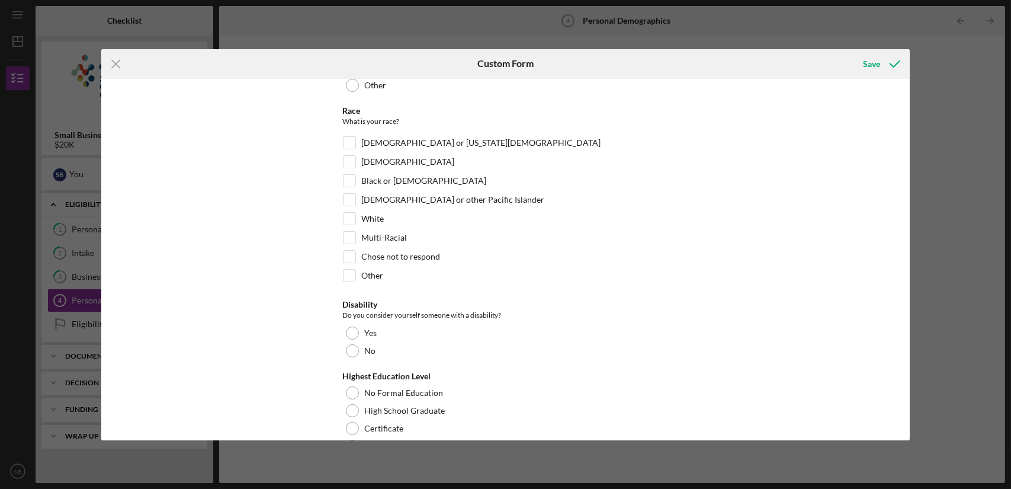
scroll to position [235, 0]
click at [357, 219] on div "White" at bounding box center [506, 221] width 326 height 19
click at [351, 217] on input "White" at bounding box center [350, 219] width 12 height 12
checkbox input "true"
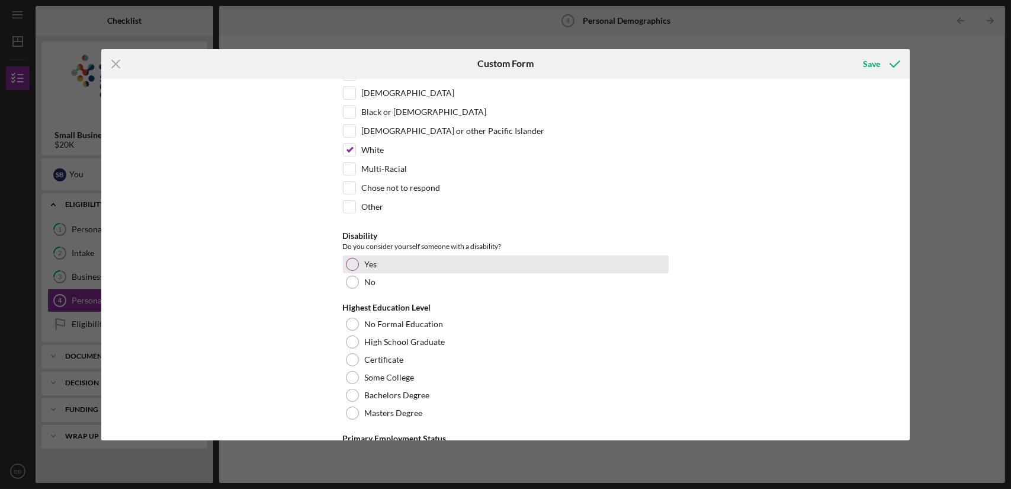
scroll to position [303, 0]
click at [390, 265] on div "Yes" at bounding box center [506, 264] width 326 height 18
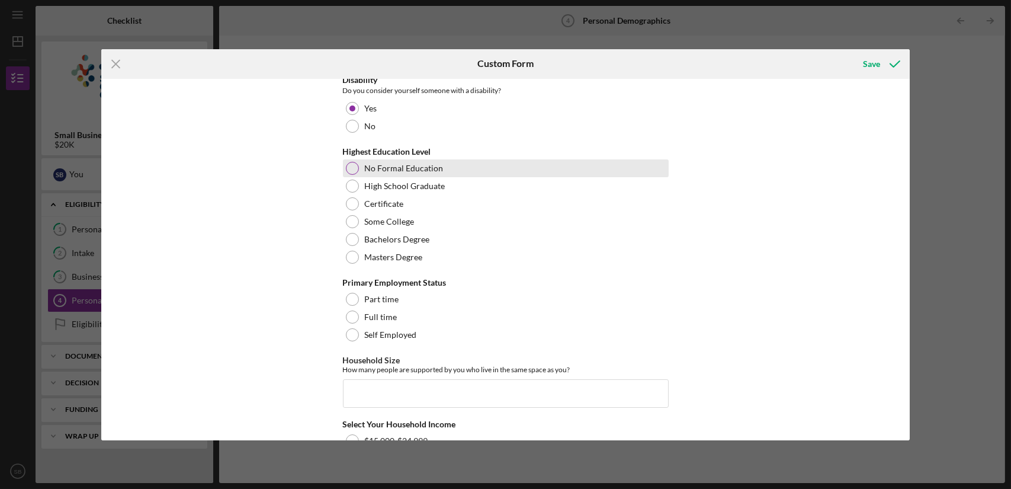
scroll to position [412, 0]
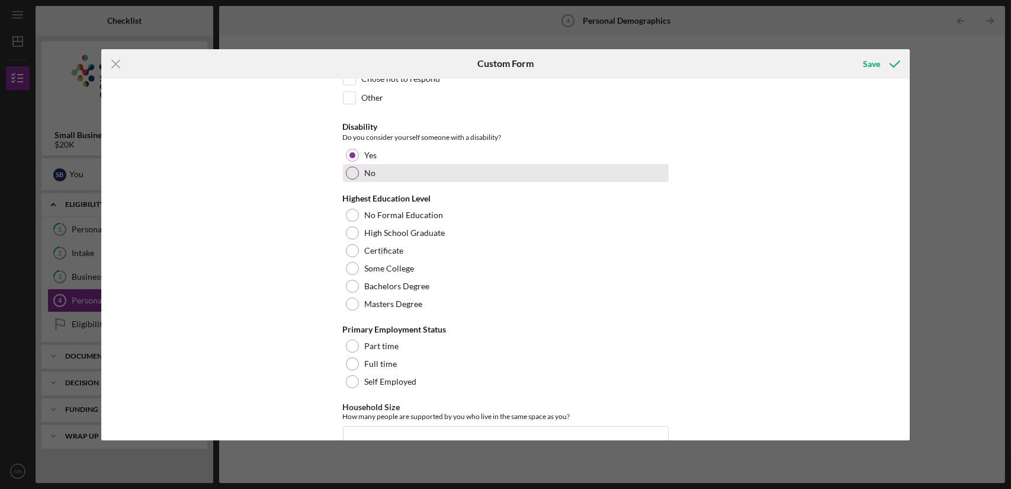
click at [420, 176] on div "No" at bounding box center [506, 173] width 326 height 18
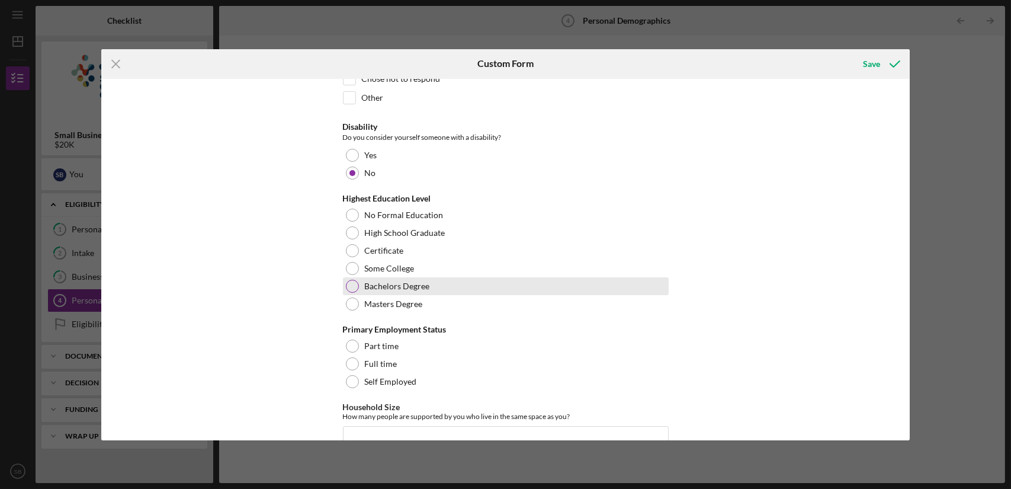
click at [428, 290] on div "Bachelors Degree" at bounding box center [506, 286] width 326 height 18
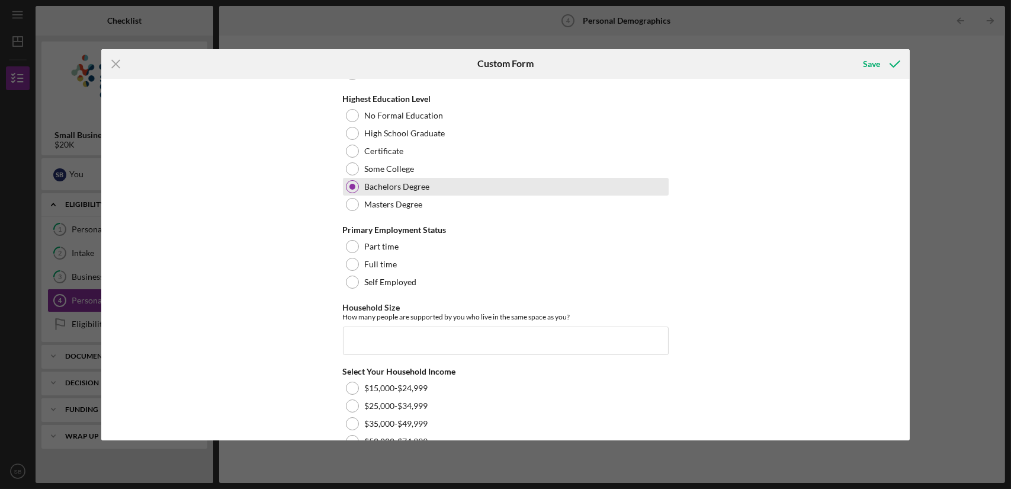
scroll to position [537, 0]
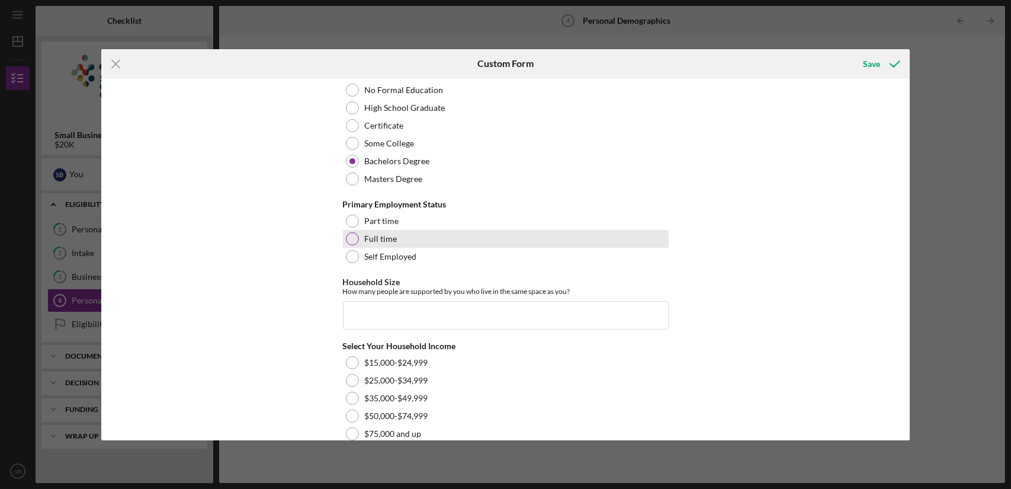
click at [365, 234] on label "Full time" at bounding box center [381, 238] width 33 height 9
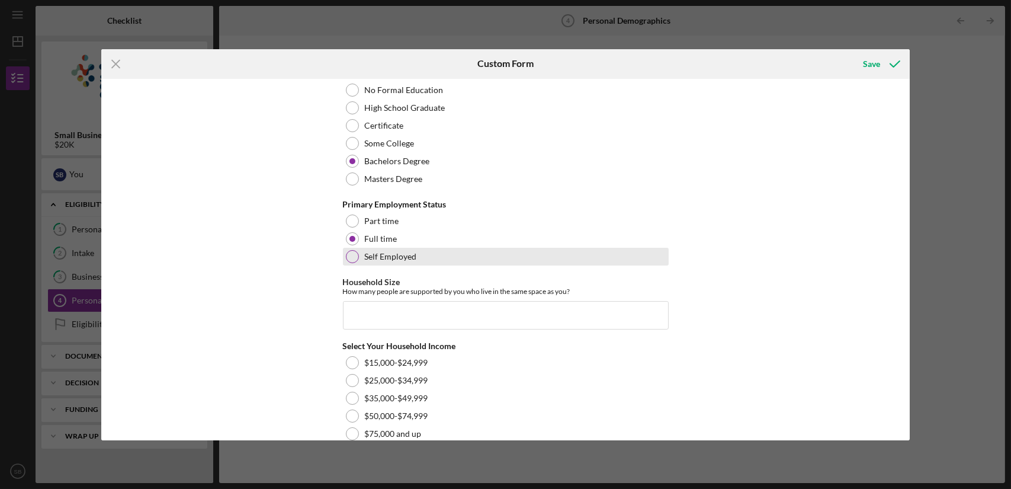
click at [367, 252] on label "Self Employed" at bounding box center [391, 256] width 52 height 9
click at [382, 313] on input "Household Size" at bounding box center [506, 315] width 326 height 28
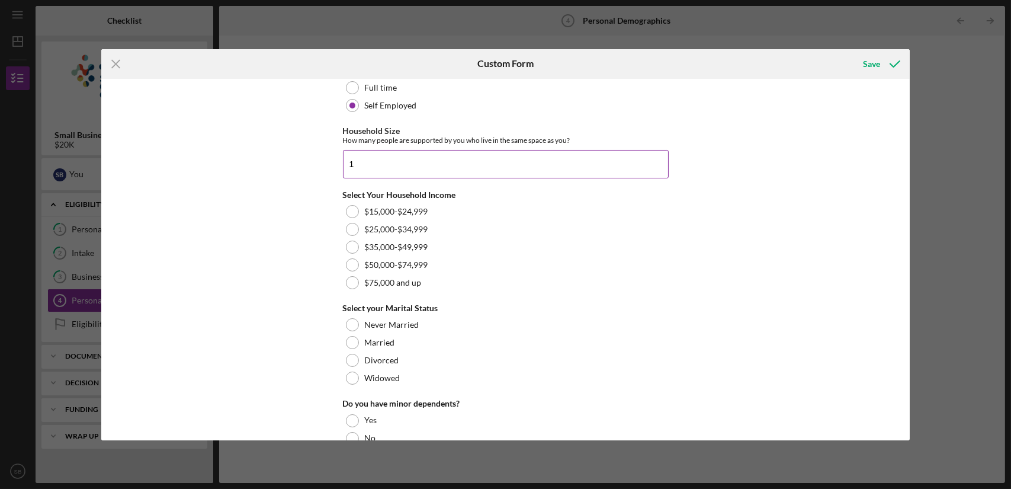
scroll to position [689, 0]
type input "1"
click at [352, 241] on div at bounding box center [352, 246] width 13 height 13
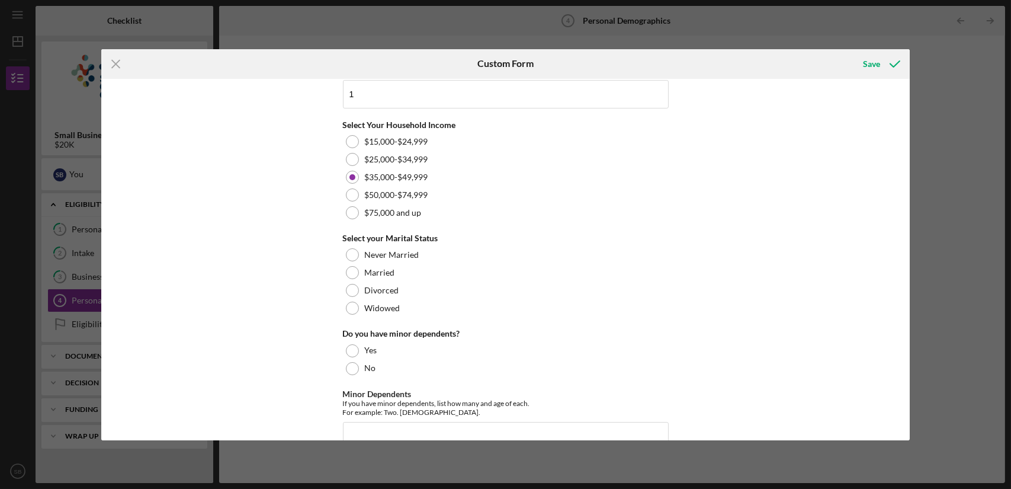
scroll to position [759, 0]
click at [348, 252] on div at bounding box center [352, 253] width 13 height 13
click at [352, 363] on div at bounding box center [352, 367] width 13 height 13
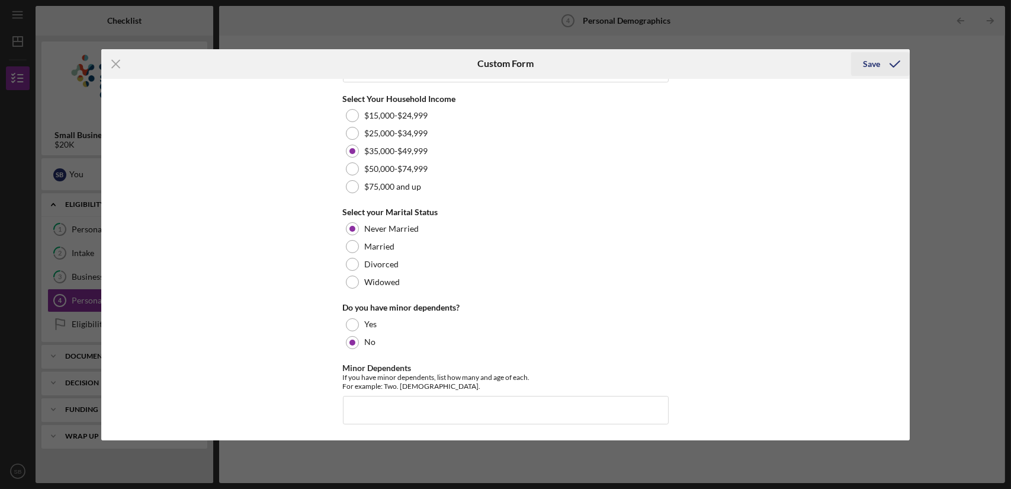
click at [880, 69] on icon "submit" at bounding box center [895, 64] width 30 height 30
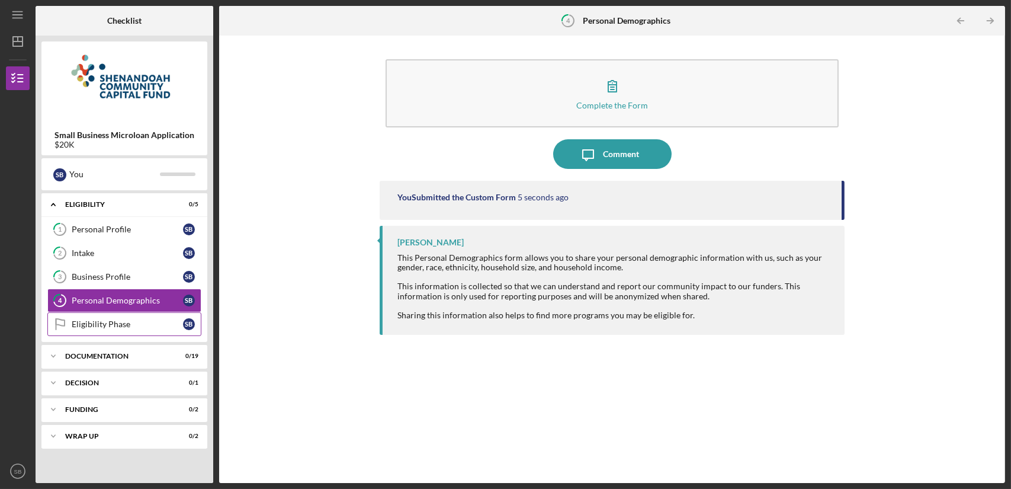
click at [154, 324] on div "Eligibility Phase" at bounding box center [127, 323] width 111 height 9
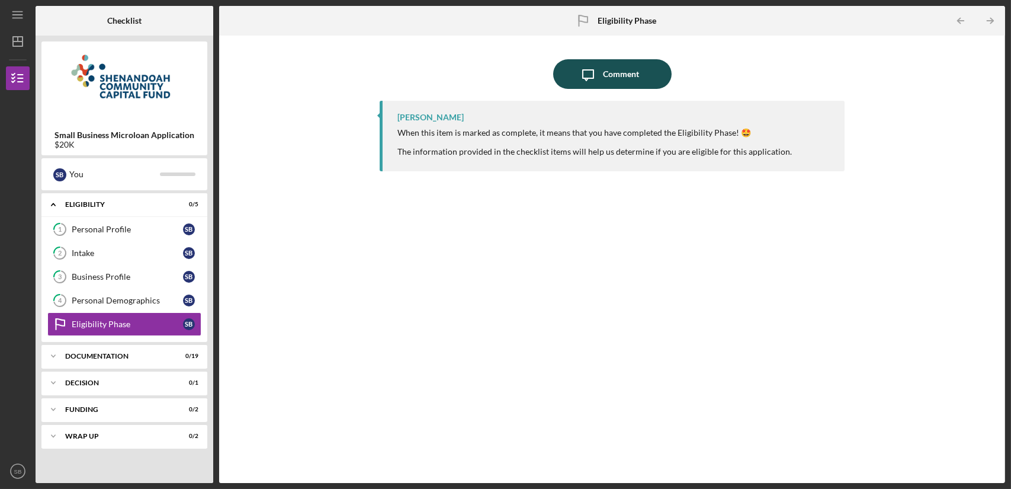
click at [615, 75] on div "Comment" at bounding box center [621, 74] width 36 height 30
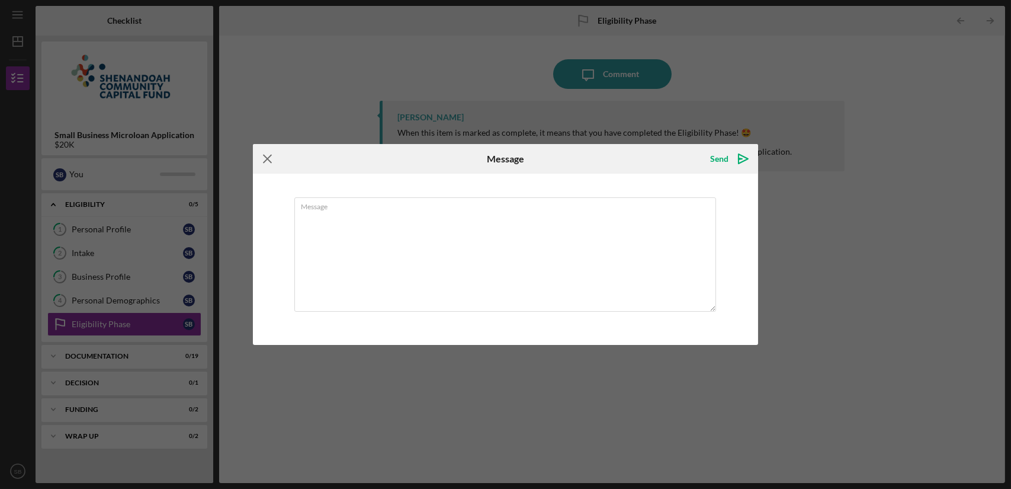
click at [270, 161] on icon "Icon/Menu Close" at bounding box center [268, 159] width 30 height 30
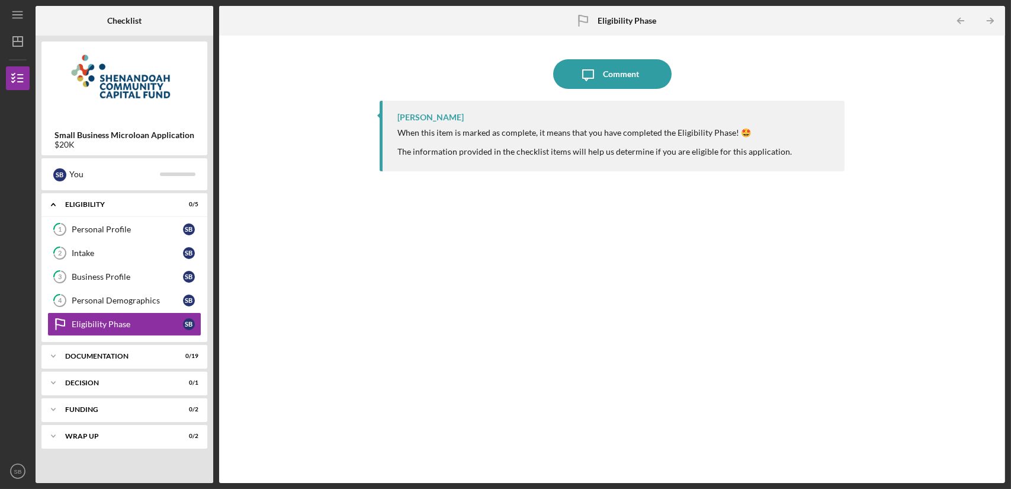
click at [447, 183] on div "[PERSON_NAME] When this item is marked as complete, it means that you have comp…" at bounding box center [612, 283] width 464 height 364
click at [150, 352] on div "Documentation" at bounding box center [128, 355] width 127 height 7
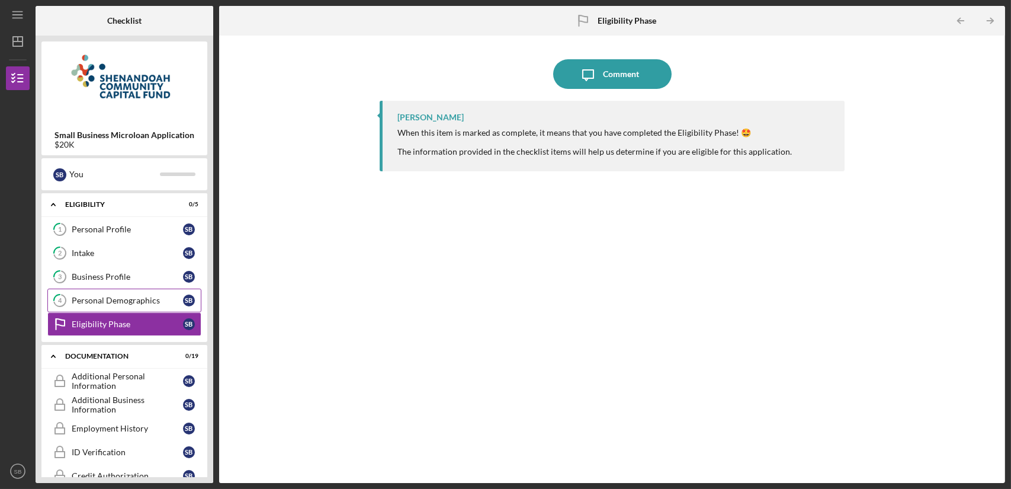
click at [152, 306] on link "4 Personal Demographics S B" at bounding box center [124, 300] width 154 height 24
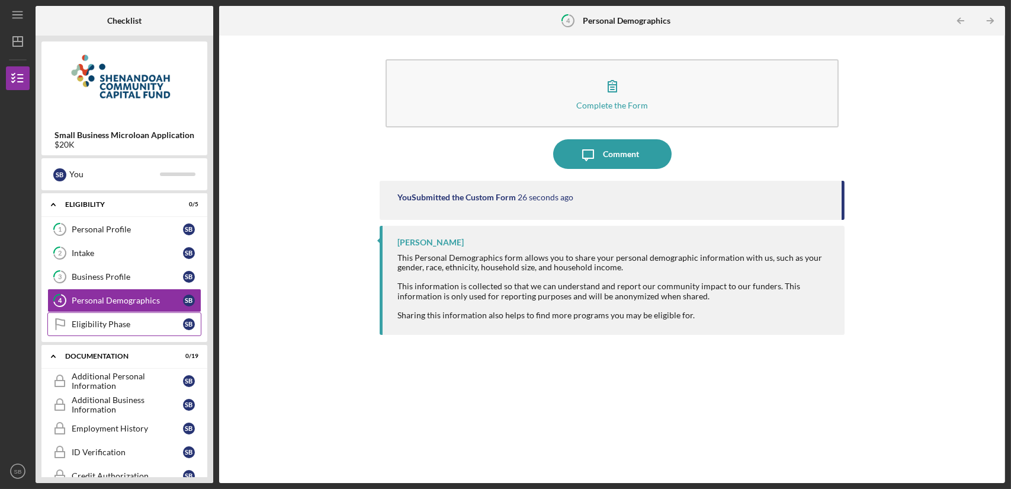
click at [155, 332] on link "Eligibility Phase Eligibility Phase S B" at bounding box center [124, 324] width 154 height 24
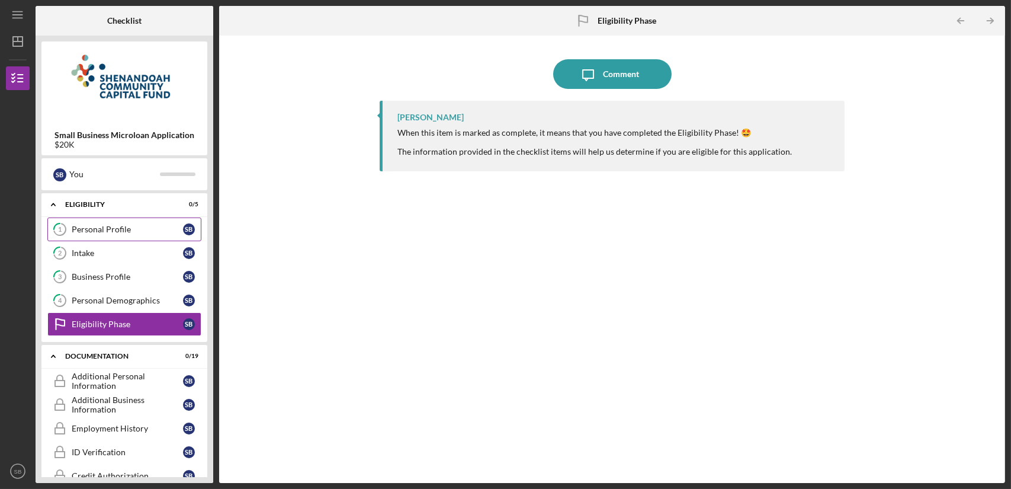
click at [165, 229] on div "Personal Profile" at bounding box center [127, 229] width 111 height 9
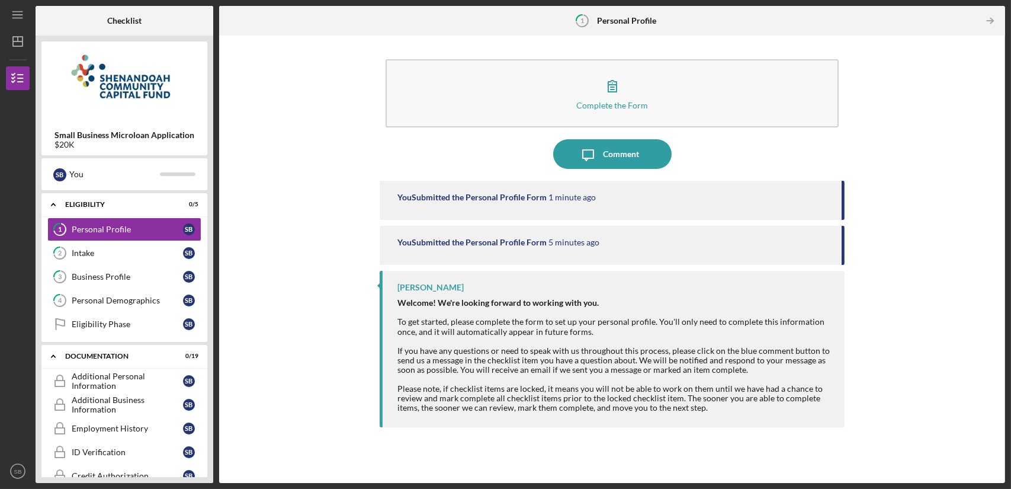
click at [463, 300] on strong "Welcome! We're looking forward to working with you." at bounding box center [497, 302] width 201 height 10
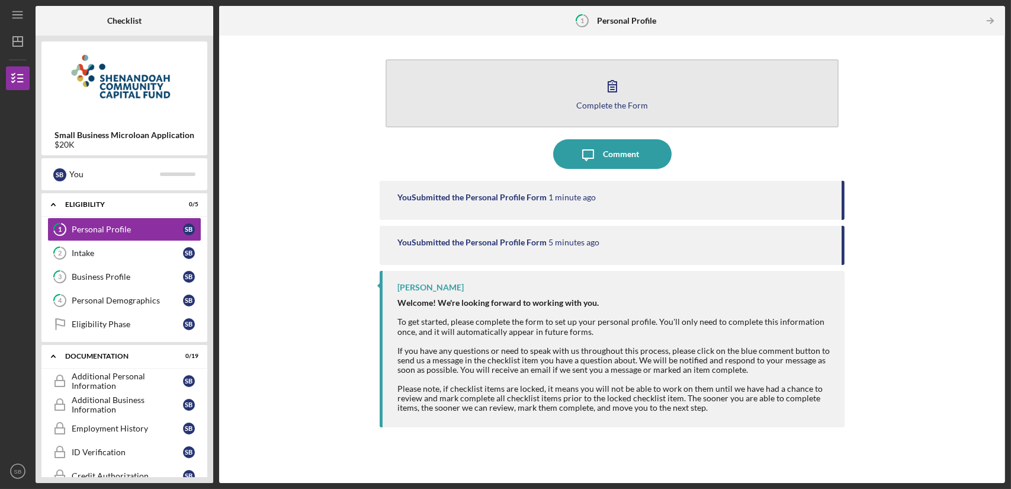
click at [661, 78] on button "Complete the Form Form" at bounding box center [612, 93] width 453 height 68
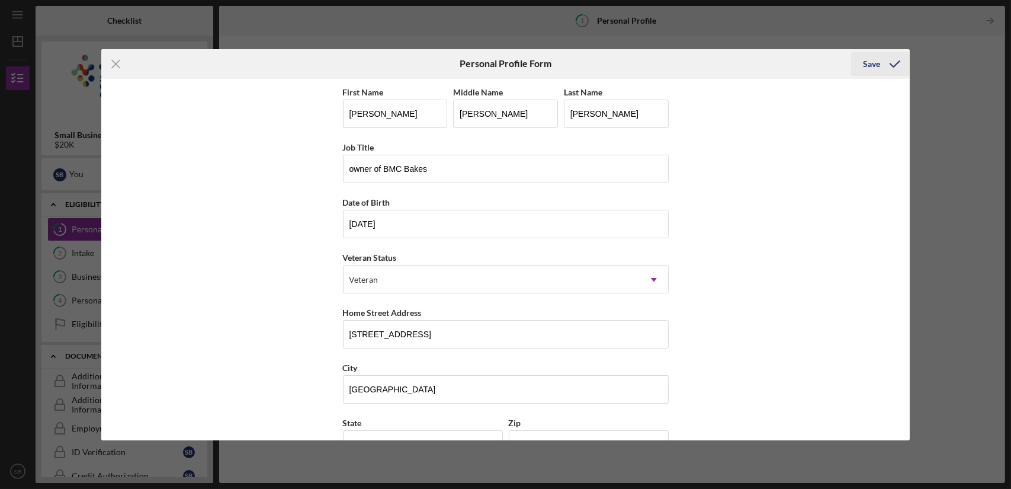
click at [879, 59] on div "Save" at bounding box center [871, 64] width 17 height 24
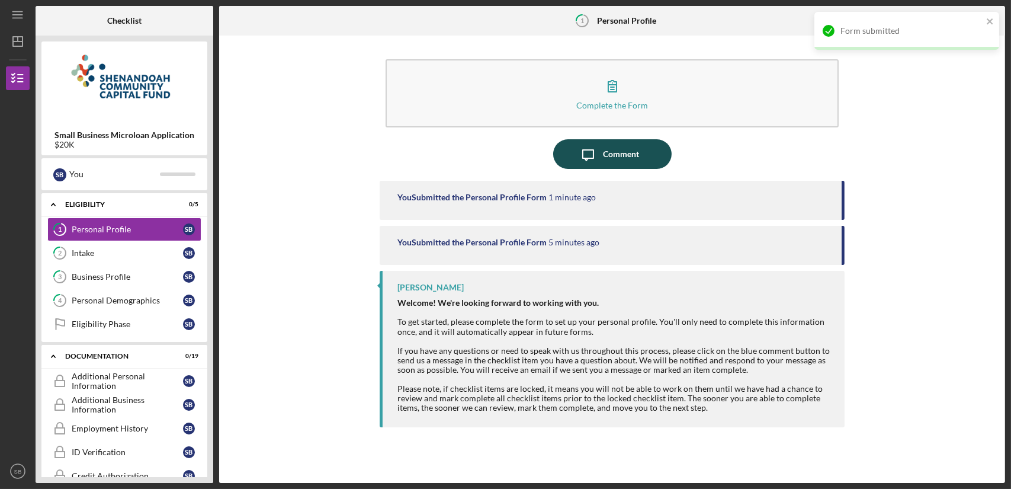
click at [646, 156] on button "Icon/Message Comment" at bounding box center [612, 154] width 118 height 30
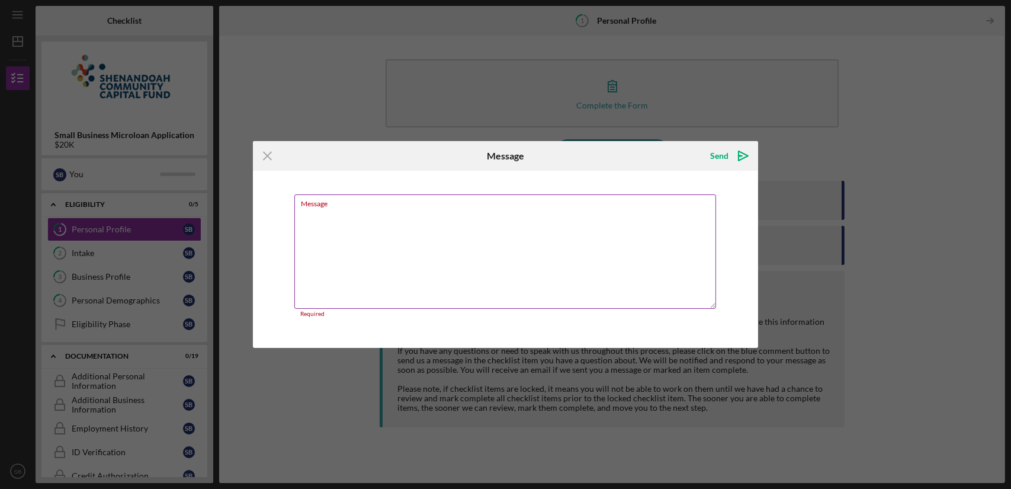
click at [554, 248] on textarea "Message" at bounding box center [505, 251] width 422 height 114
click at [270, 161] on icon "Icon/Menu Close" at bounding box center [268, 156] width 30 height 30
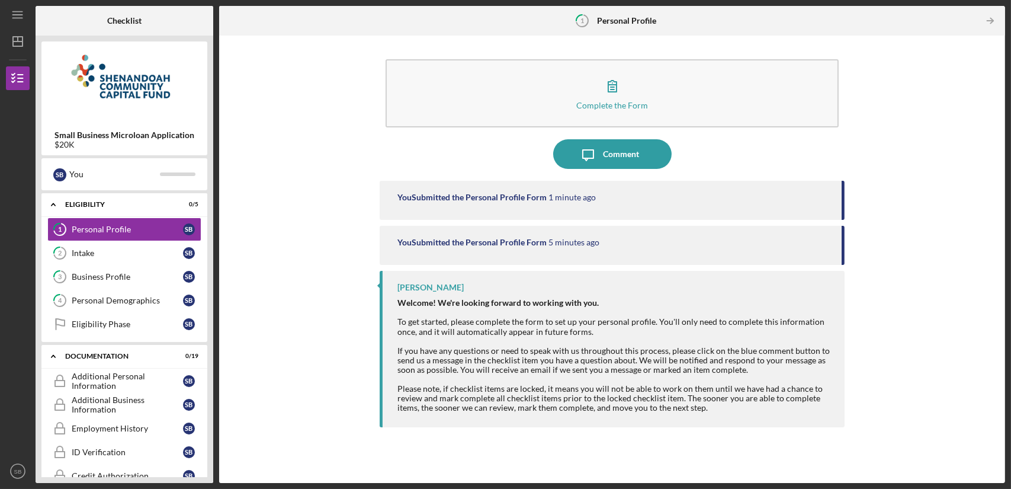
click at [568, 364] on div "Welcome! We're looking forward to working with you. To get started, please comp…" at bounding box center [614, 355] width 435 height 114
click at [549, 389] on div "Welcome! We're looking forward to working with you. To get started, please comp…" at bounding box center [614, 355] width 435 height 114
click at [168, 325] on div "Eligibility Phase" at bounding box center [127, 323] width 111 height 9
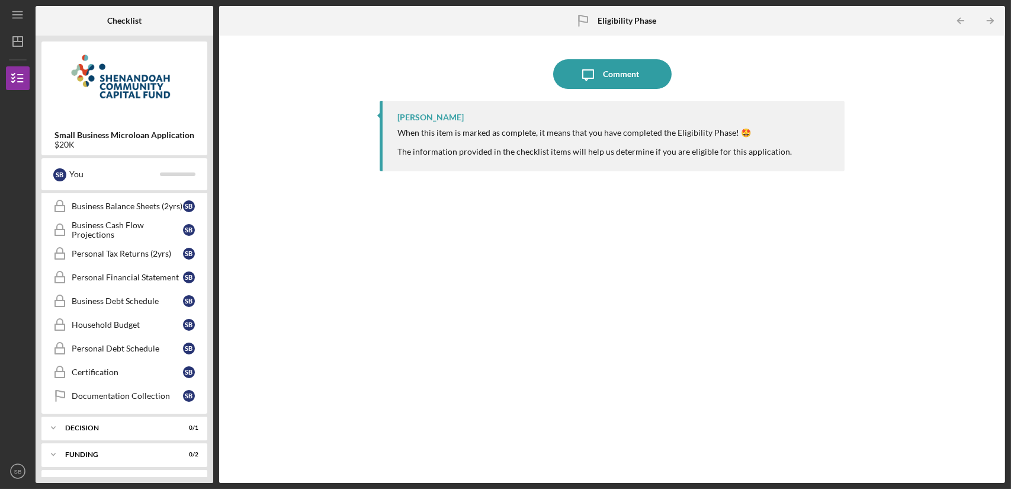
scroll to position [431, 0]
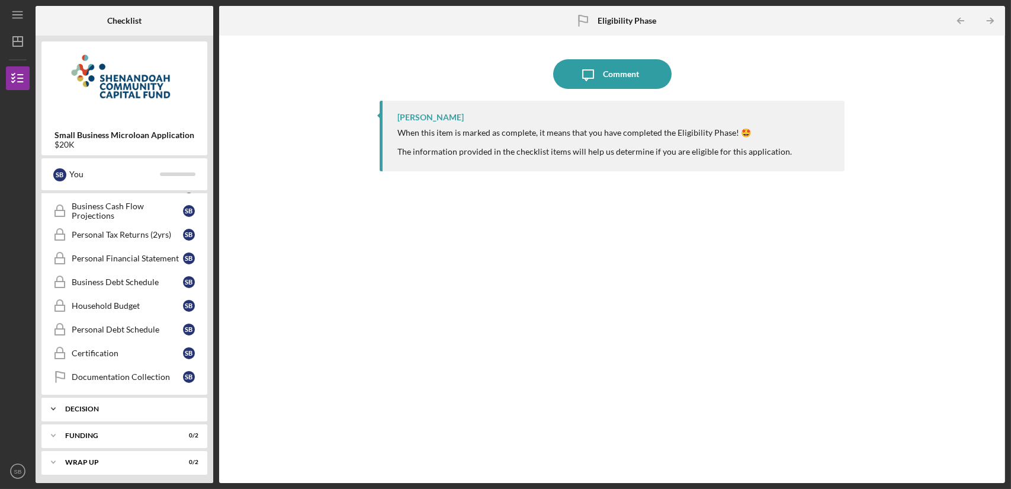
click at [137, 401] on div "Icon/Expander Decision 0 / 1" at bounding box center [124, 409] width 166 height 24
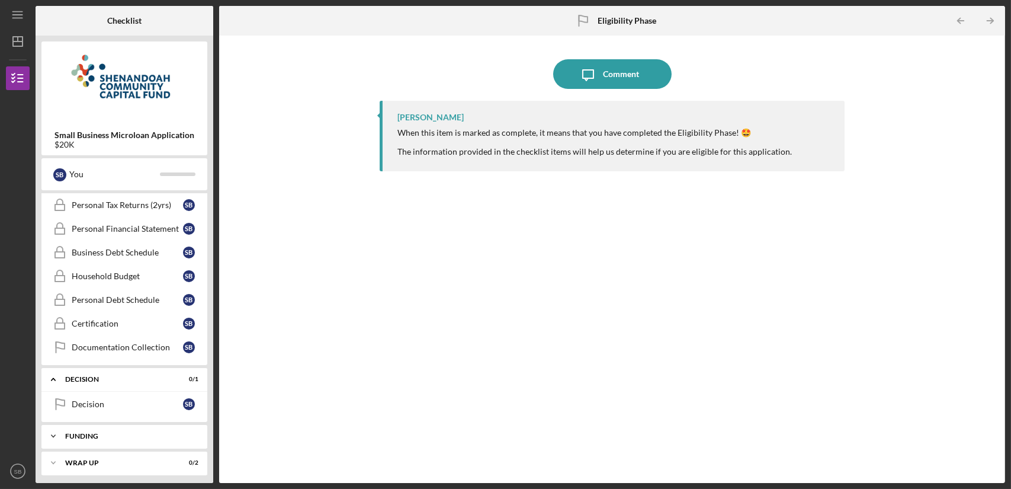
click at [129, 427] on div "Icon/Expander Funding 0 / 2" at bounding box center [124, 436] width 166 height 24
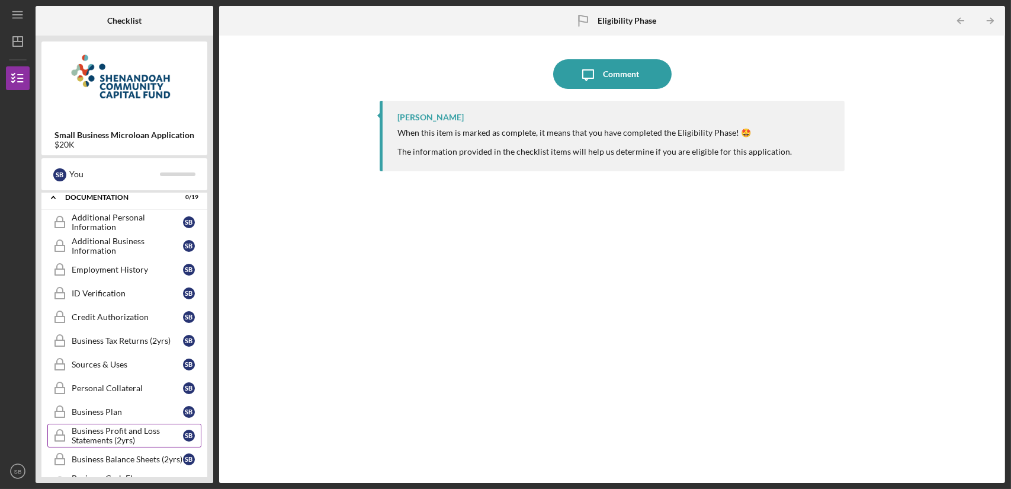
scroll to position [0, 0]
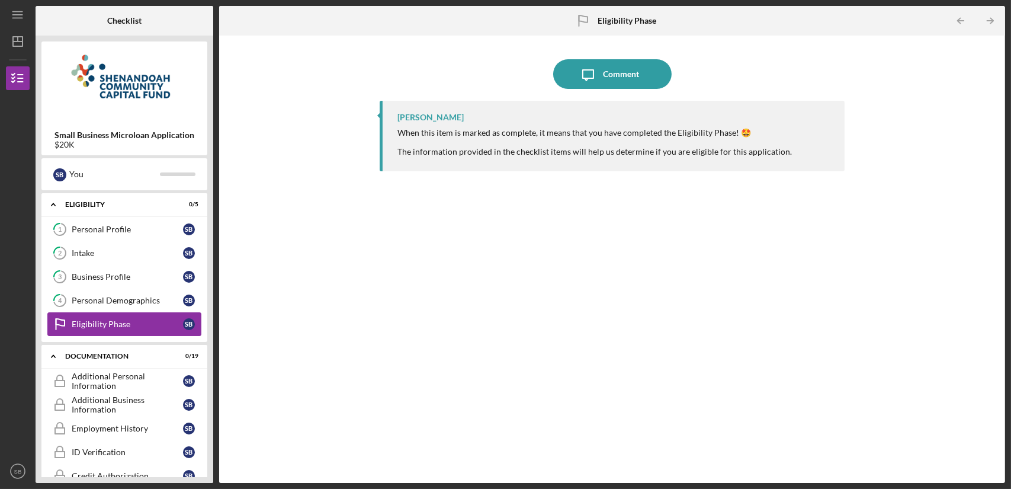
click at [139, 323] on div "Eligibility Phase" at bounding box center [127, 323] width 111 height 9
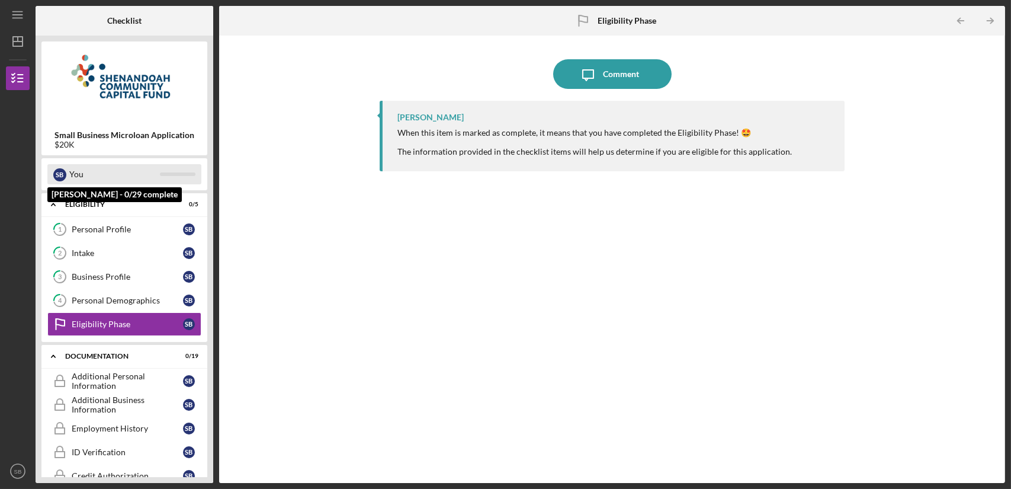
click at [127, 179] on div "You" at bounding box center [114, 174] width 91 height 20
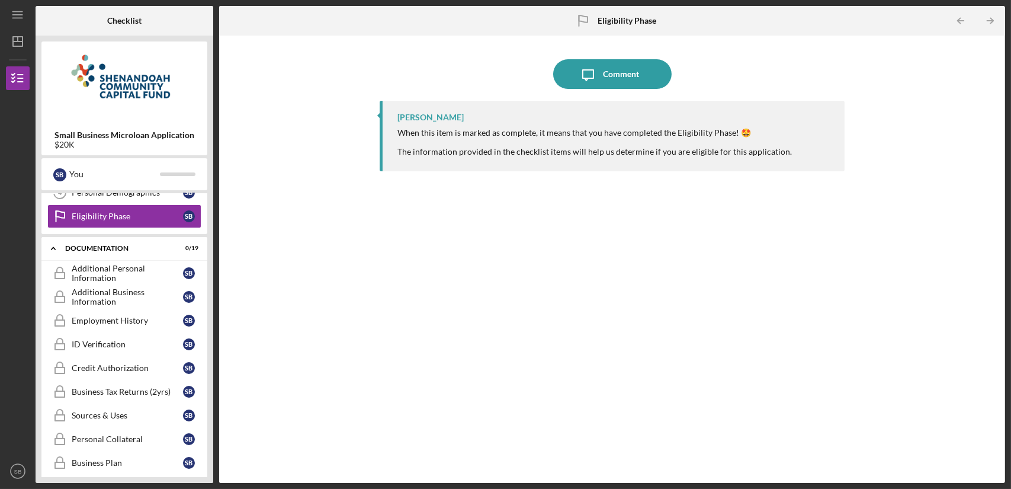
scroll to position [100, 0]
